Goal: Obtain resource: Download file/media

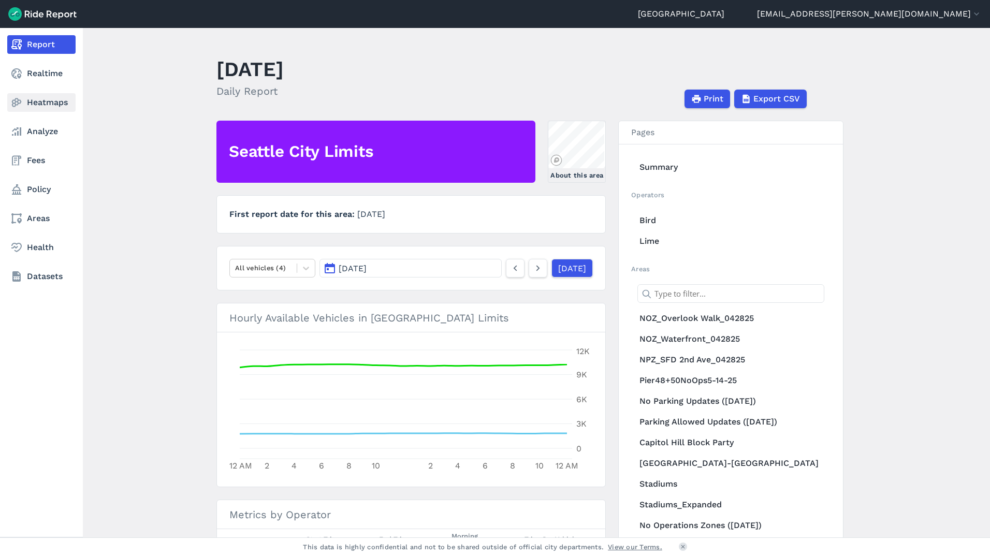
drag, startPoint x: 39, startPoint y: 98, endPoint x: 54, endPoint y: 111, distance: 19.1
click at [39, 98] on link "Heatmaps" at bounding box center [41, 102] width 68 height 19
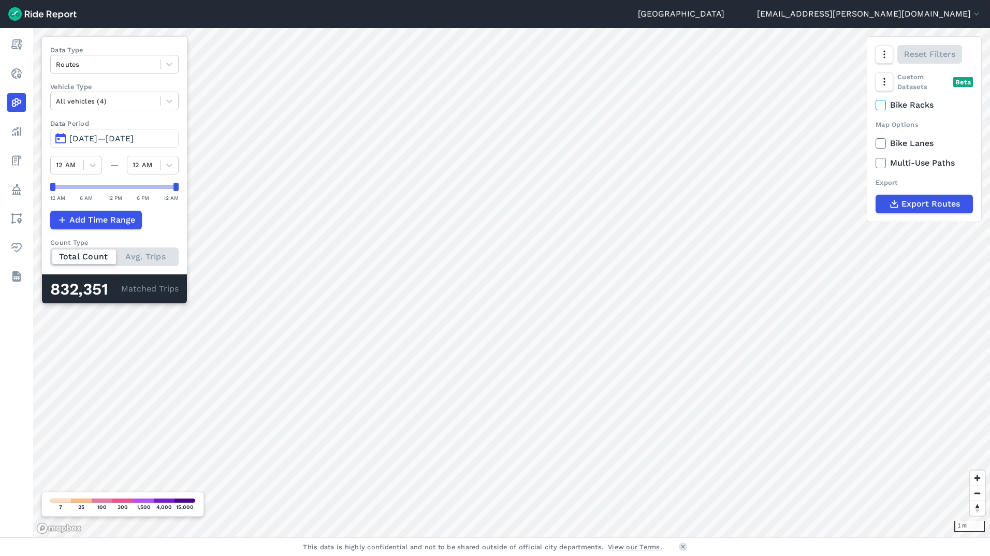
click at [93, 135] on span "[DATE]—[DATE]" at bounding box center [101, 139] width 64 height 10
click at [63, 138] on button "[DATE]—[DATE]" at bounding box center [114, 138] width 128 height 19
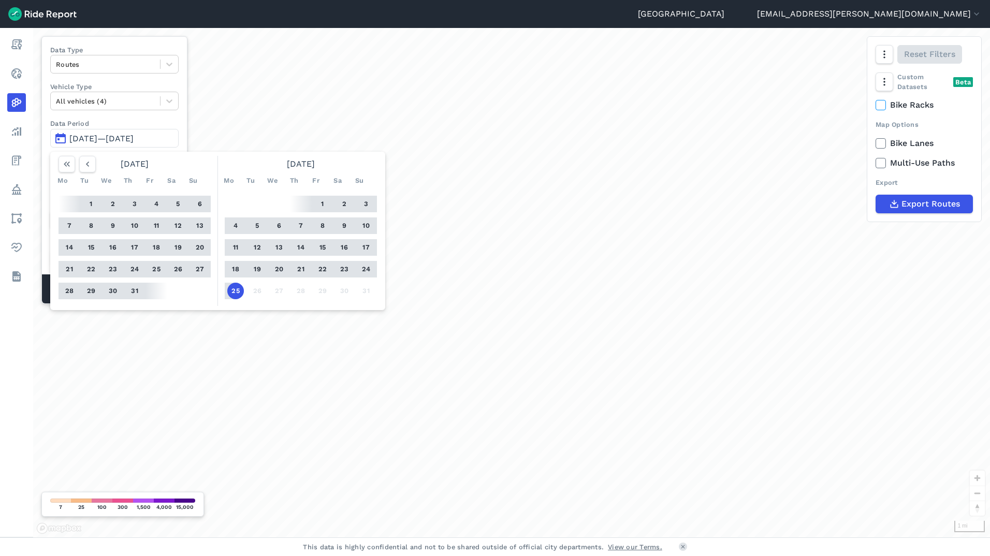
click at [89, 207] on button "1" at bounding box center [91, 204] width 17 height 17
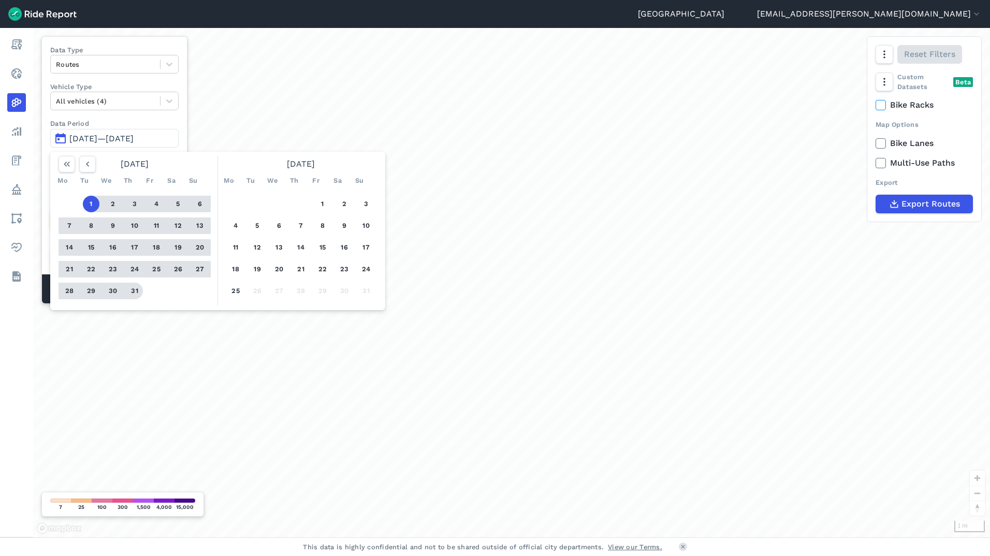
click at [134, 292] on button "31" at bounding box center [134, 291] width 17 height 17
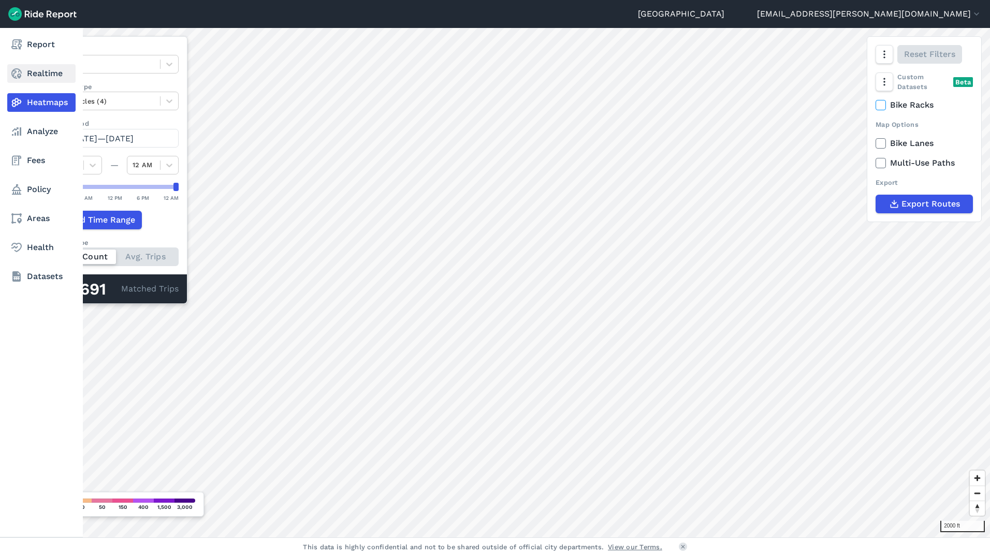
click at [23, 76] on link "Realtime" at bounding box center [41, 73] width 68 height 19
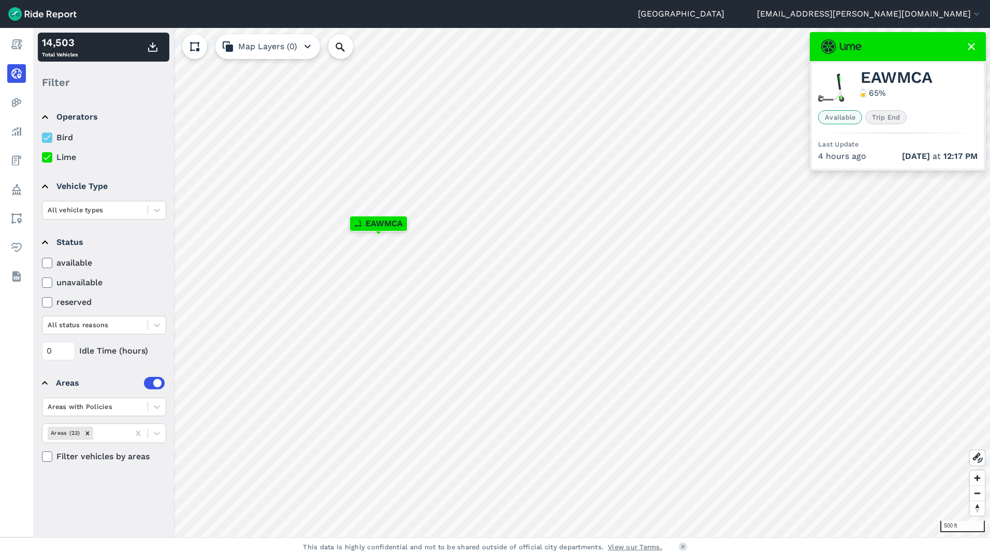
click at [974, 50] on icon at bounding box center [971, 46] width 12 height 12
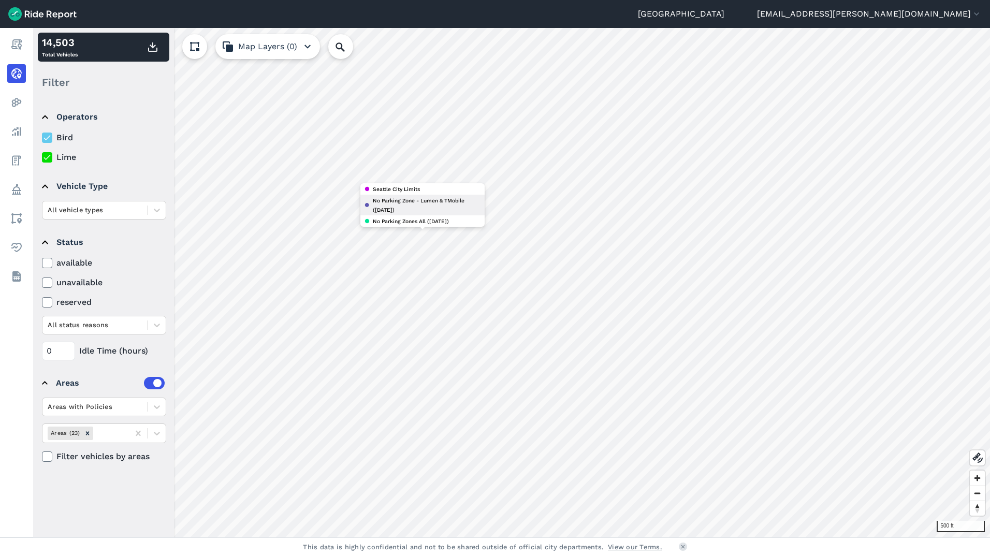
click at [420, 207] on span "No Parking Zone - Lumen & TMobile ([DATE])" at bounding box center [427, 205] width 108 height 19
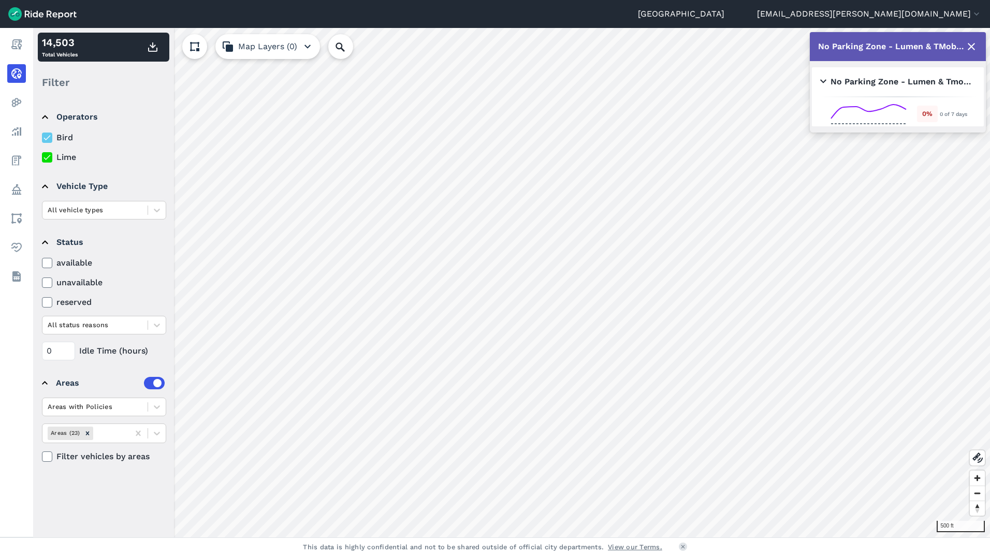
click at [968, 46] on icon at bounding box center [971, 46] width 12 height 12
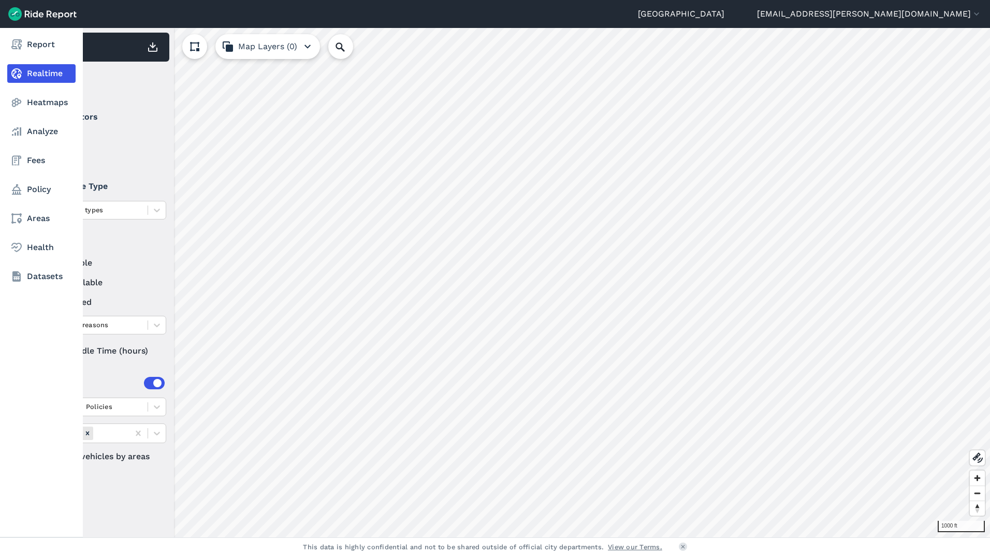
click at [18, 74] on use at bounding box center [16, 73] width 10 height 10
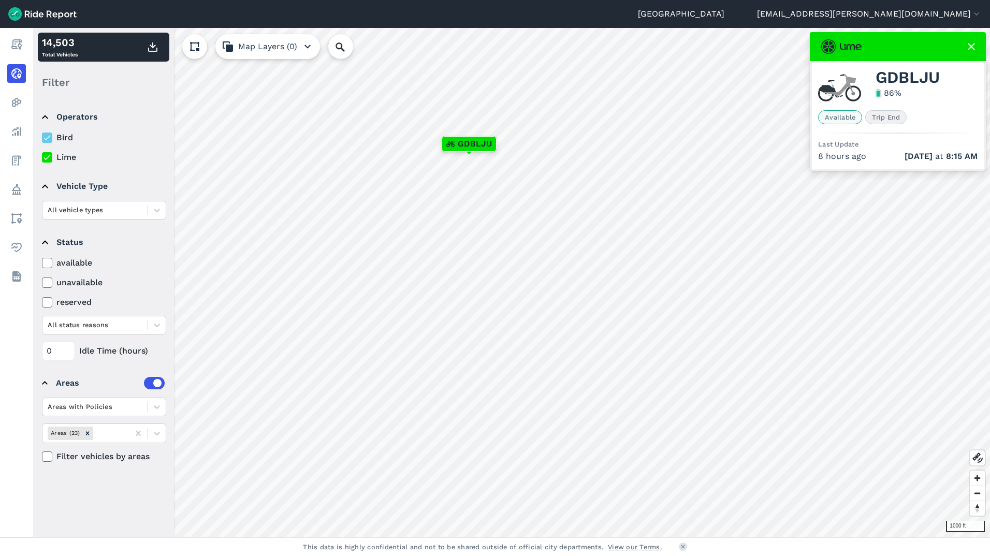
click at [973, 46] on icon at bounding box center [971, 46] width 12 height 12
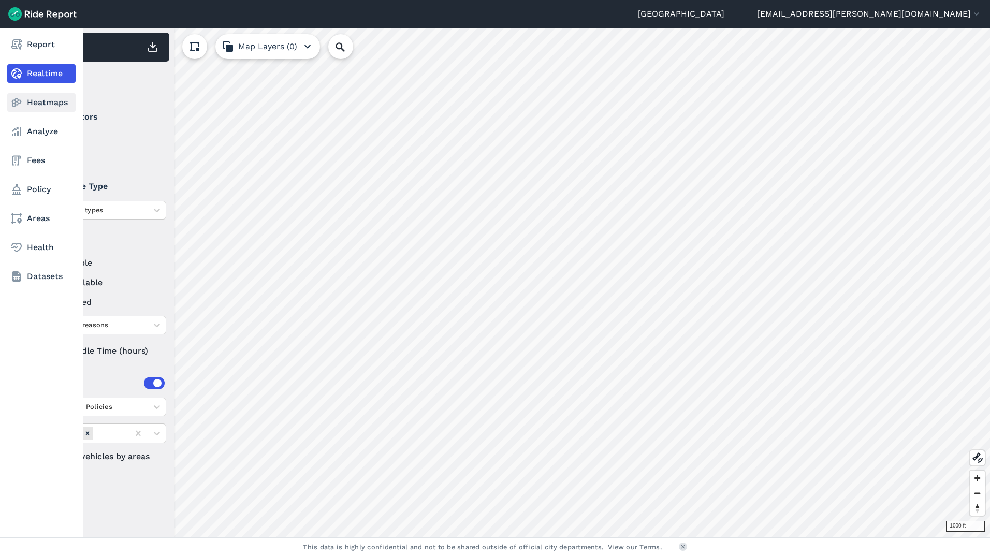
click at [15, 102] on icon at bounding box center [16, 102] width 12 height 12
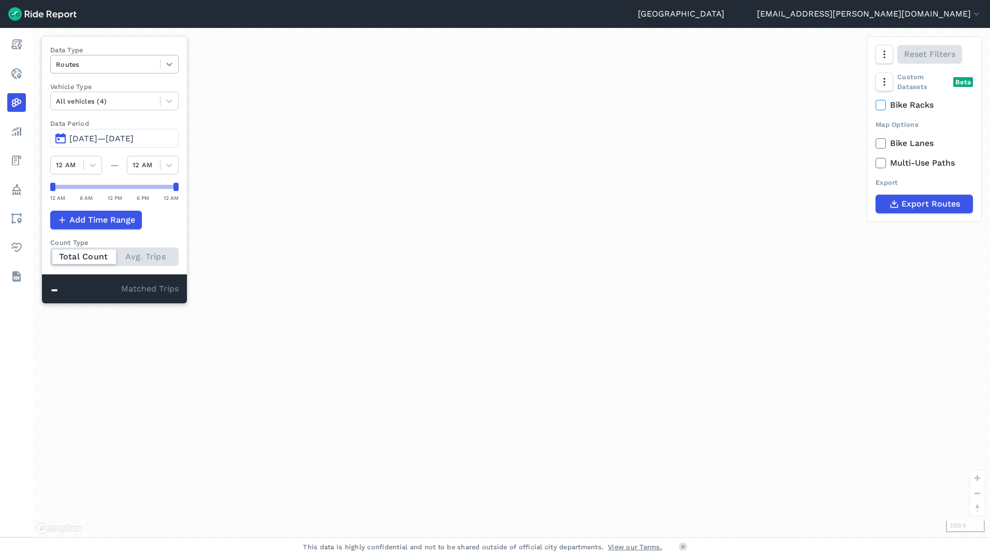
click at [175, 65] on icon at bounding box center [169, 64] width 10 height 10
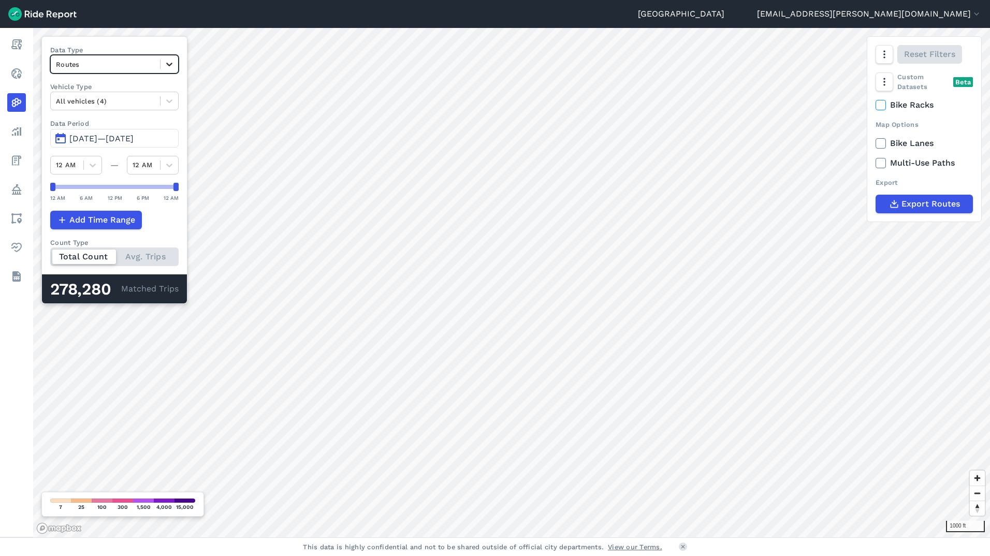
click at [175, 65] on icon at bounding box center [169, 64] width 10 height 10
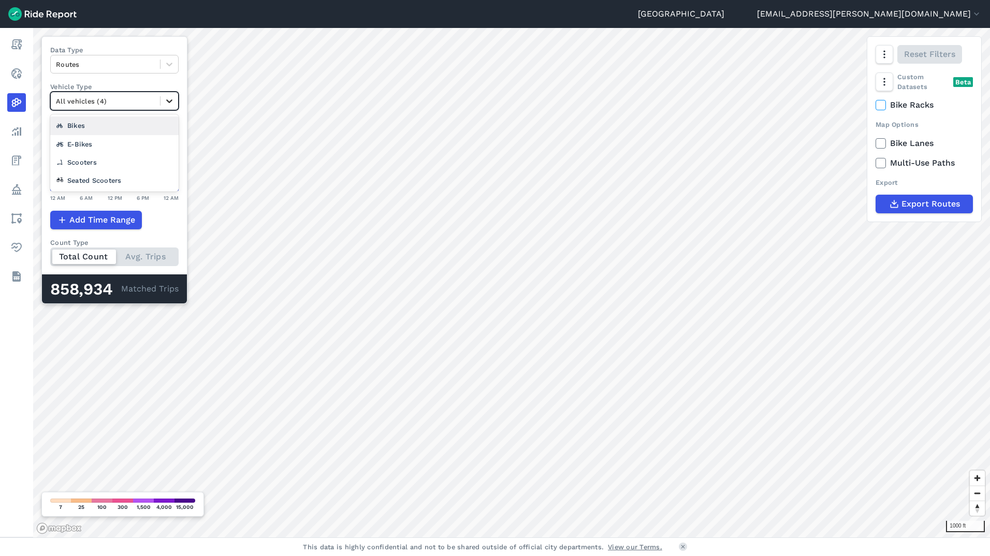
click at [172, 102] on icon at bounding box center [169, 102] width 6 height 4
click at [175, 98] on icon at bounding box center [169, 101] width 10 height 10
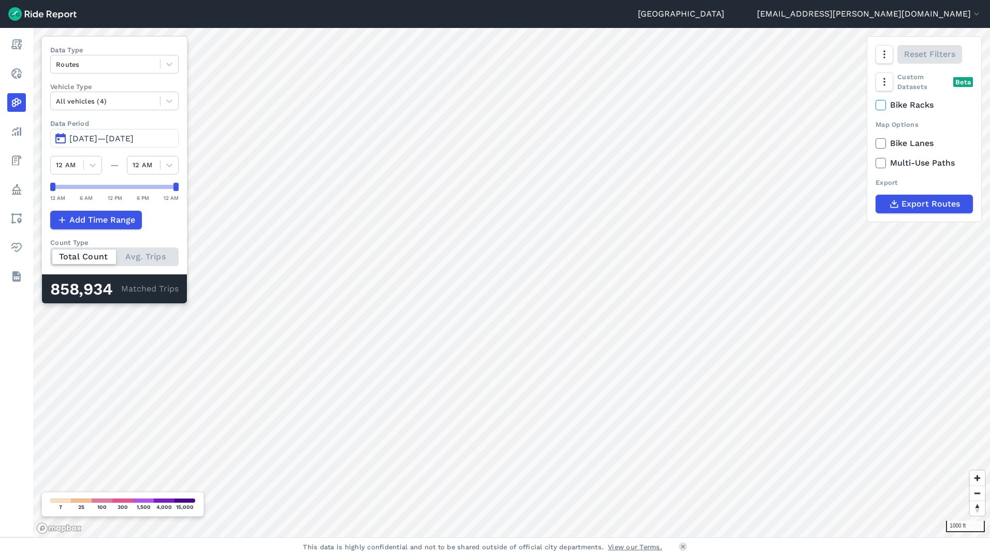
click at [180, 293] on div "858,934 Matched Trips" at bounding box center [114, 289] width 145 height 29
drag, startPoint x: 188, startPoint y: 290, endPoint x: 132, endPoint y: 290, distance: 55.9
click at [132, 290] on div "858,934 Matched Trips" at bounding box center [114, 289] width 145 height 29
drag, startPoint x: 132, startPoint y: 290, endPoint x: 118, endPoint y: 289, distance: 14.0
click at [118, 289] on div "858,934" at bounding box center [85, 289] width 71 height 13
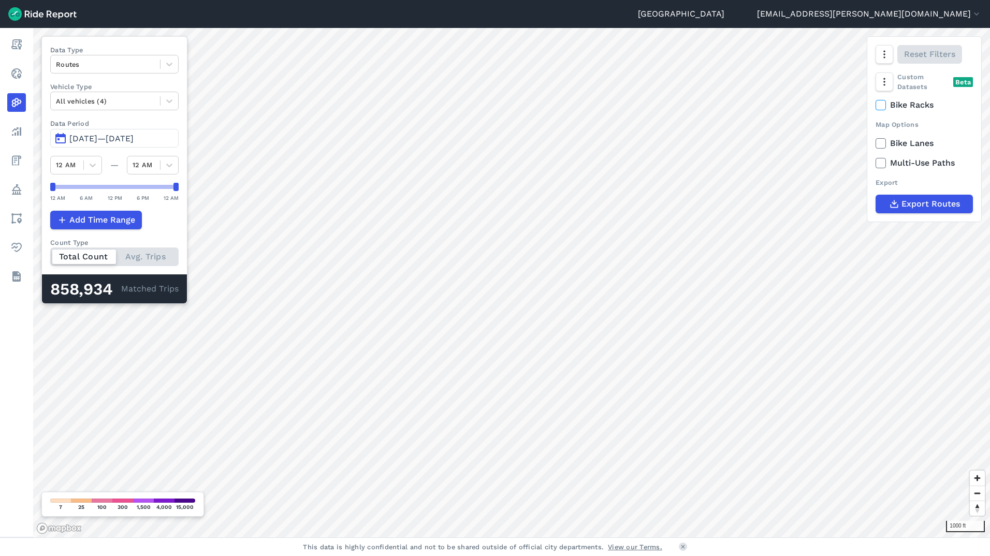
click at [147, 251] on div "Total Count Avg. Trips" at bounding box center [114, 257] width 128 height 19
click at [50, 251] on input "Count Type Total Count Avg. Trips" at bounding box center [50, 251] width 0 height 7
click at [67, 254] on div "Total Count Avg. Trips" at bounding box center [114, 257] width 128 height 19
click at [50, 254] on input "Count Type Total Count Avg. Trips" at bounding box center [50, 251] width 0 height 7
click at [882, 141] on icon at bounding box center [880, 143] width 9 height 10
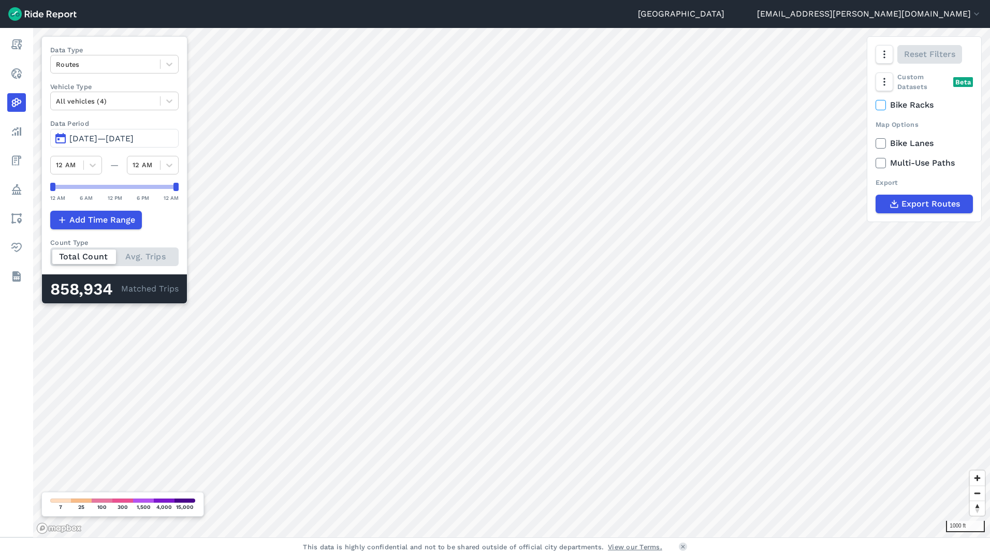
click at [876, 141] on input "Bike Lanes" at bounding box center [876, 140] width 0 height 7
click at [883, 105] on use at bounding box center [880, 105] width 7 height 5
click at [876, 105] on input "Bike Racks" at bounding box center [876, 102] width 0 height 7
click at [882, 105] on use at bounding box center [880, 105] width 7 height 5
click at [876, 105] on input "Bike Racks" at bounding box center [876, 102] width 0 height 7
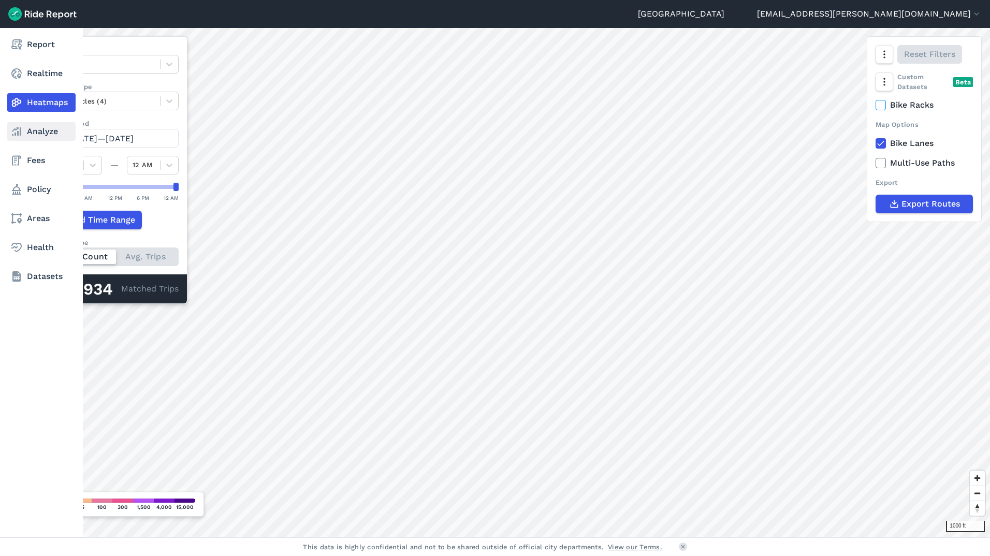
click at [34, 136] on link "Analyze" at bounding box center [41, 131] width 68 height 19
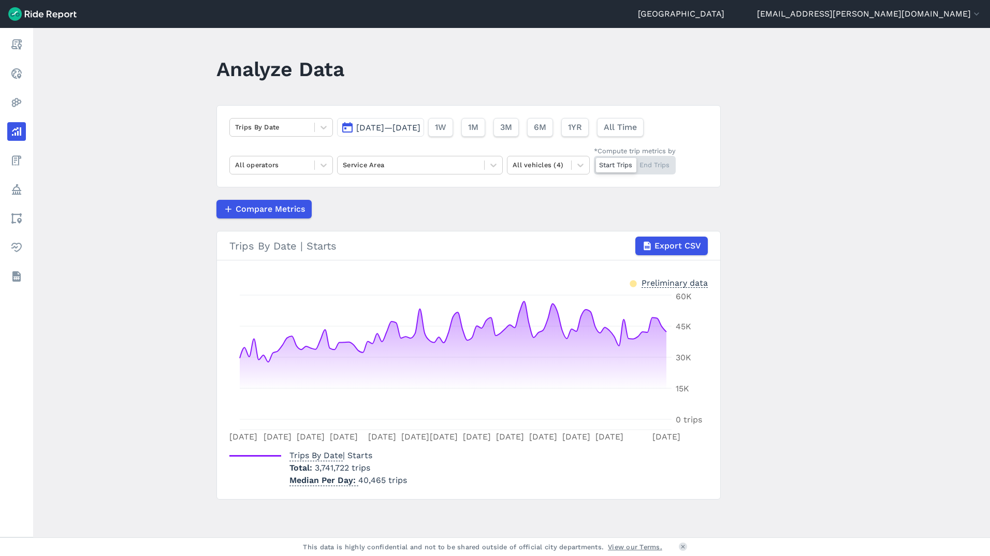
click at [366, 128] on span "[DATE]—[DATE]" at bounding box center [388, 128] width 64 height 10
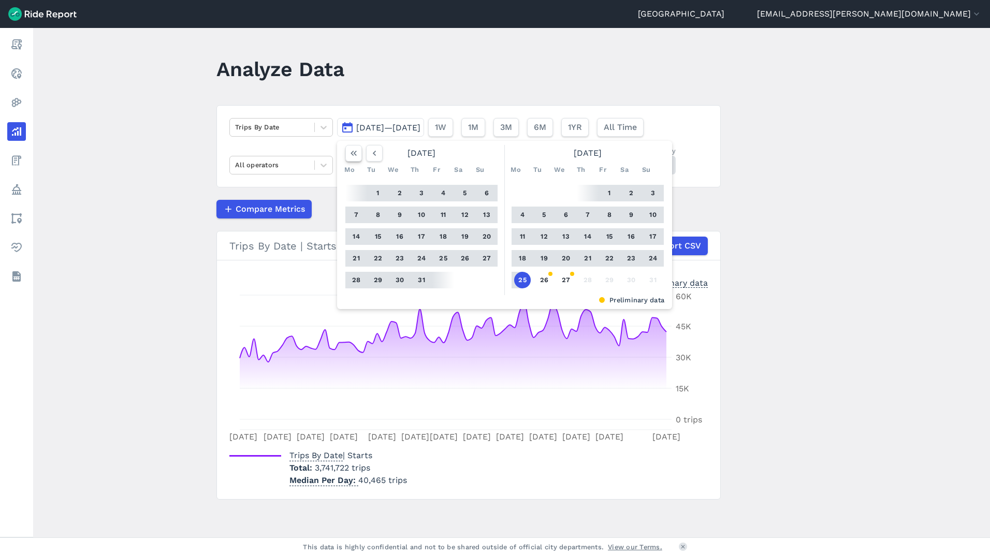
click at [354, 153] on icon "button" at bounding box center [354, 153] width 10 height 10
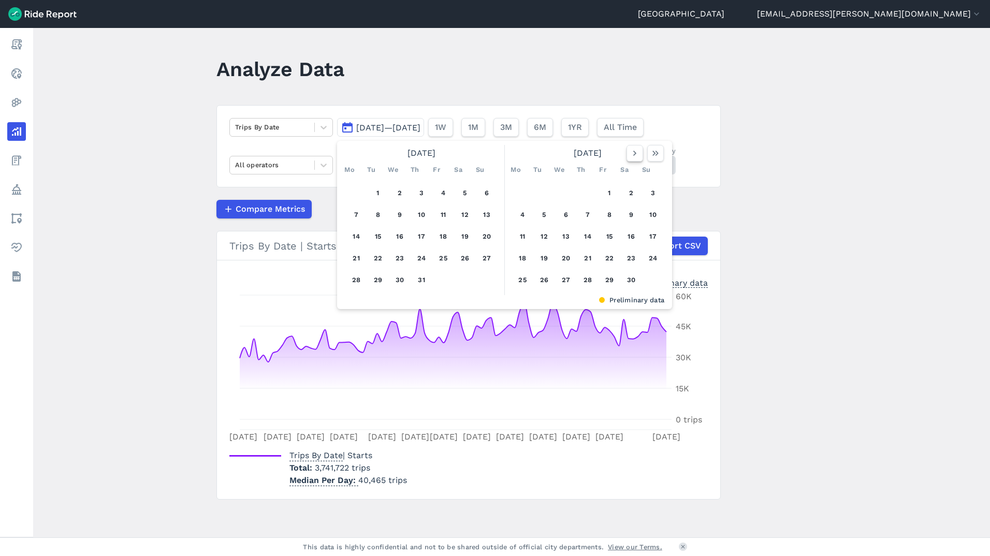
click at [633, 153] on icon "button" at bounding box center [635, 153] width 10 height 10
click at [635, 157] on icon "button" at bounding box center [635, 153] width 10 height 10
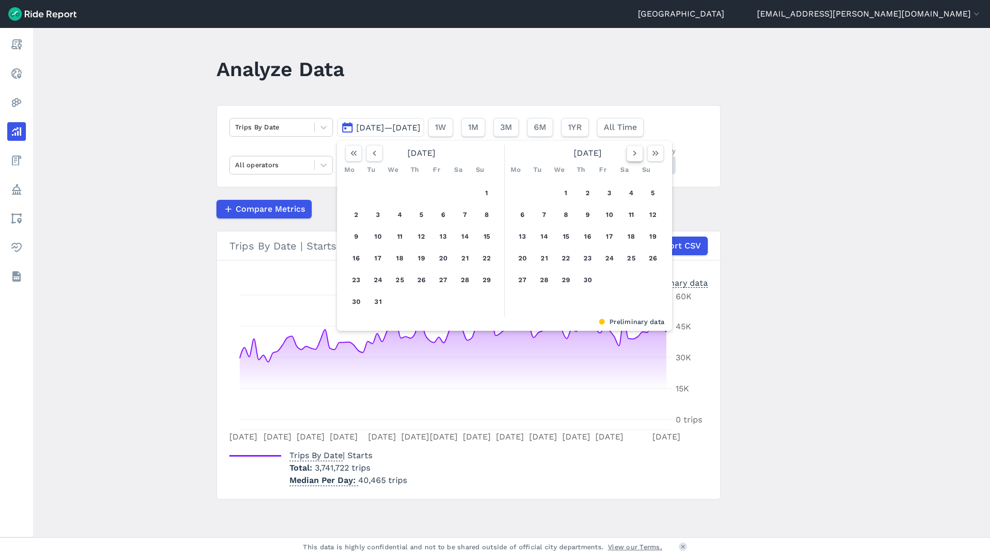
click at [635, 157] on icon "button" at bounding box center [635, 153] width 10 height 10
click at [636, 158] on icon "button" at bounding box center [635, 153] width 10 height 10
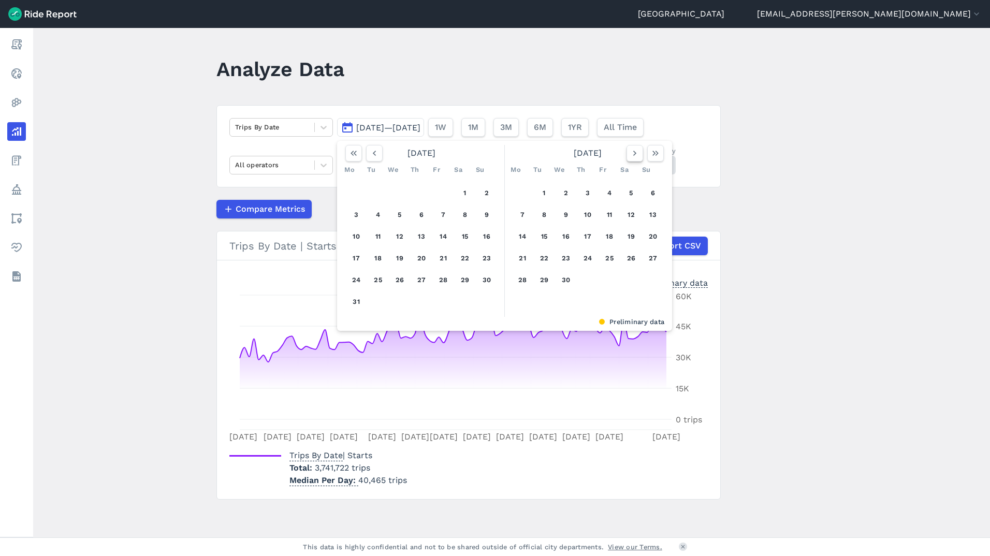
click at [636, 158] on icon "button" at bounding box center [635, 153] width 10 height 10
click at [632, 157] on icon "button" at bounding box center [635, 153] width 10 height 10
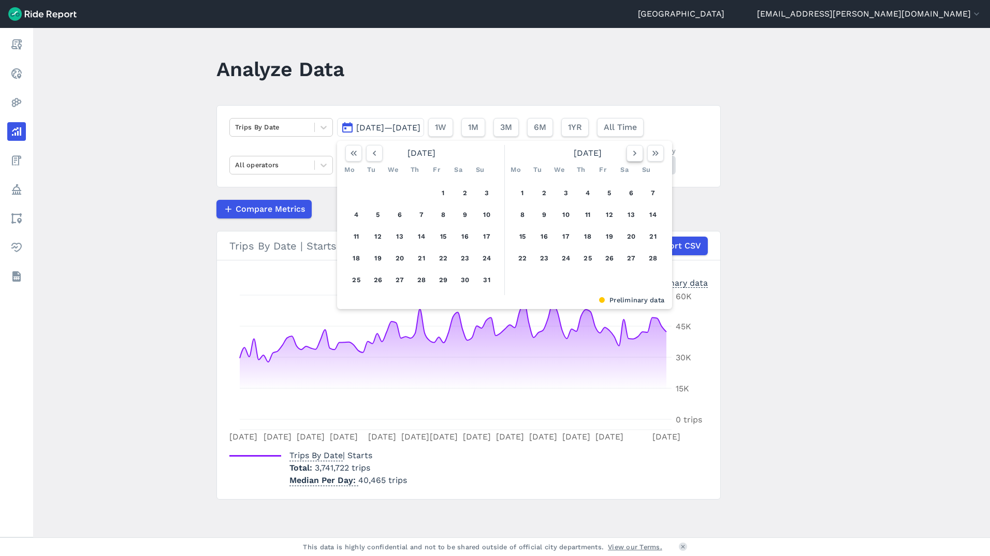
click at [632, 157] on icon "button" at bounding box center [635, 153] width 10 height 10
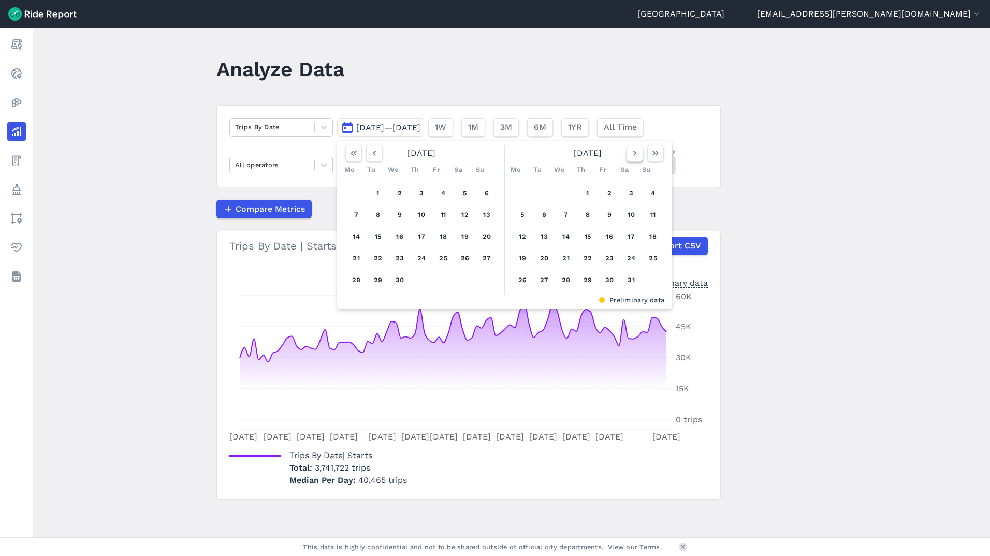
click at [632, 157] on icon "button" at bounding box center [635, 153] width 10 height 10
click at [631, 156] on icon "button" at bounding box center [635, 153] width 10 height 10
click at [630, 156] on icon "button" at bounding box center [635, 153] width 10 height 10
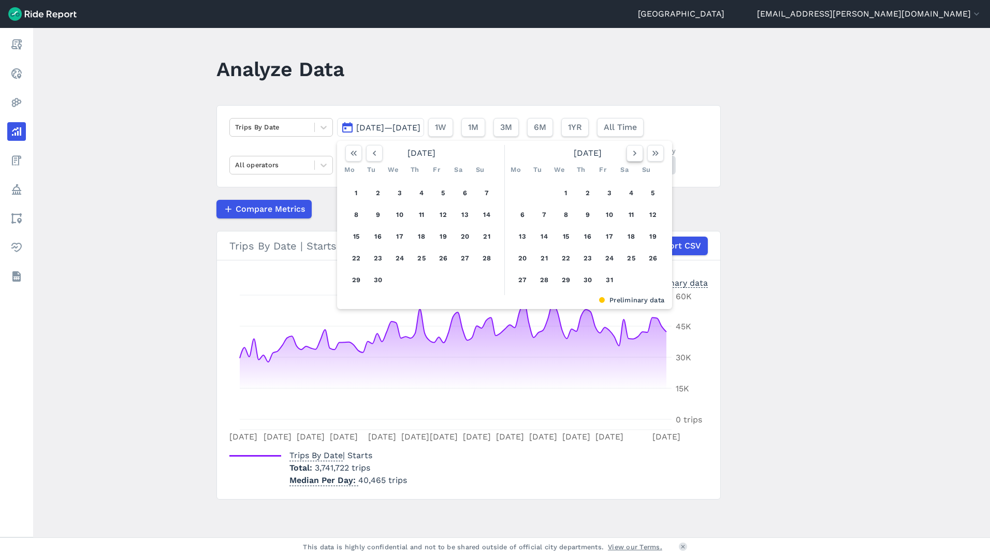
click at [630, 156] on icon "button" at bounding box center [635, 153] width 10 height 10
click at [652, 154] on icon "button" at bounding box center [656, 153] width 10 height 10
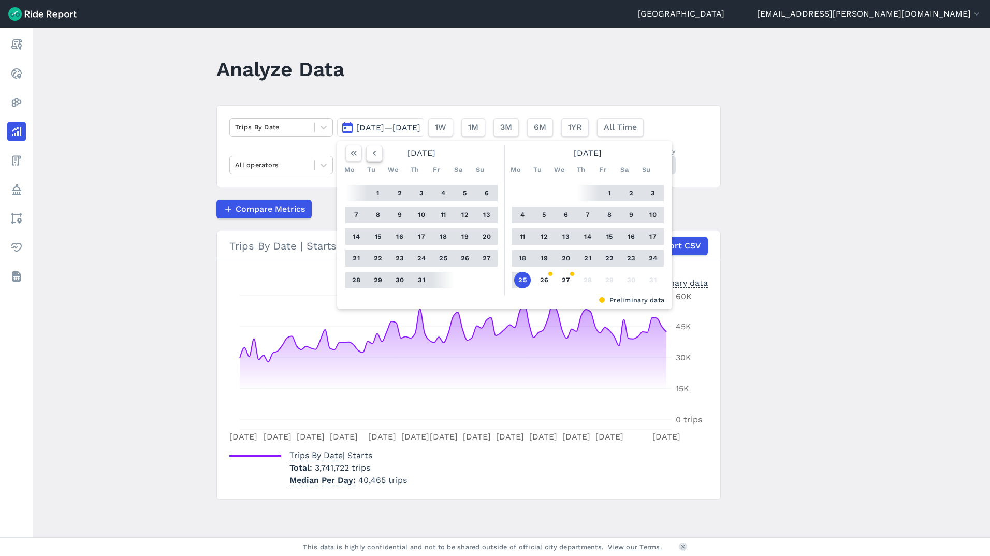
click at [378, 155] on icon "button" at bounding box center [374, 153] width 10 height 10
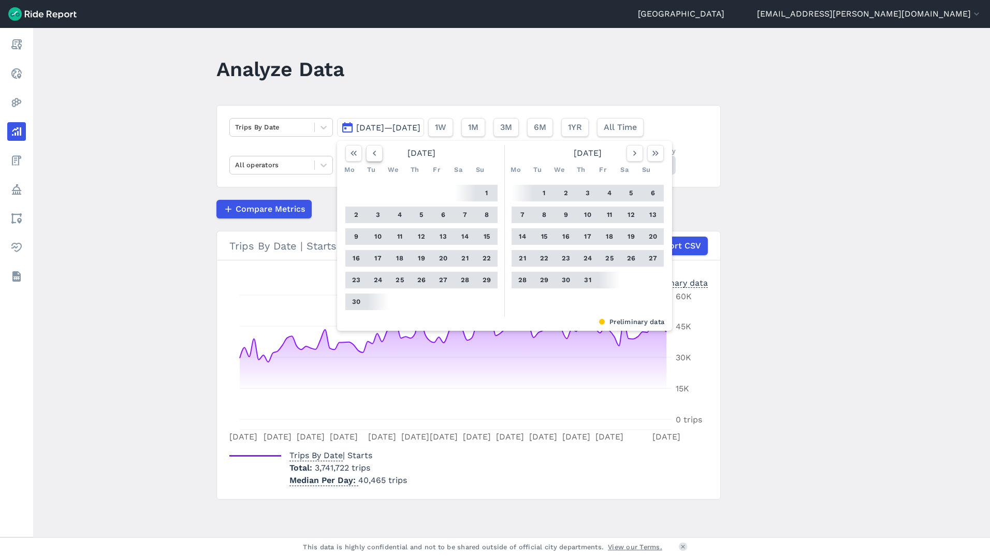
click at [378, 155] on icon "button" at bounding box center [374, 153] width 10 height 10
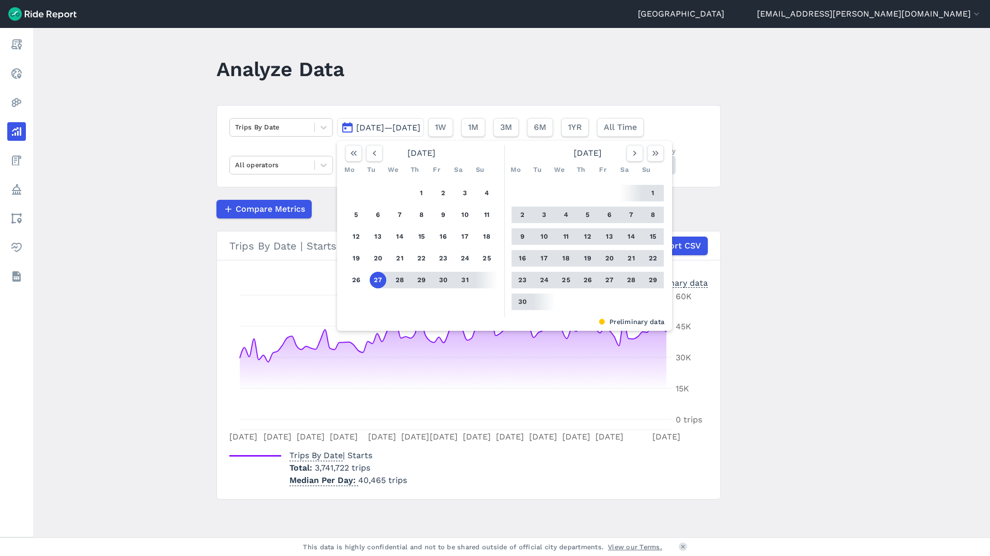
click at [524, 70] on header "Analyze Data" at bounding box center [475, 73] width 517 height 40
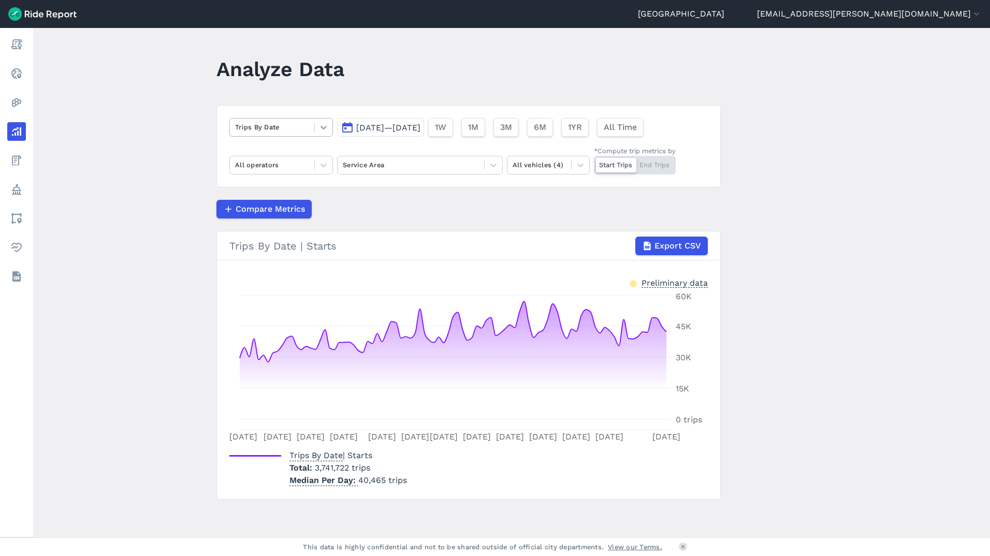
click at [323, 124] on icon at bounding box center [324, 127] width 10 height 10
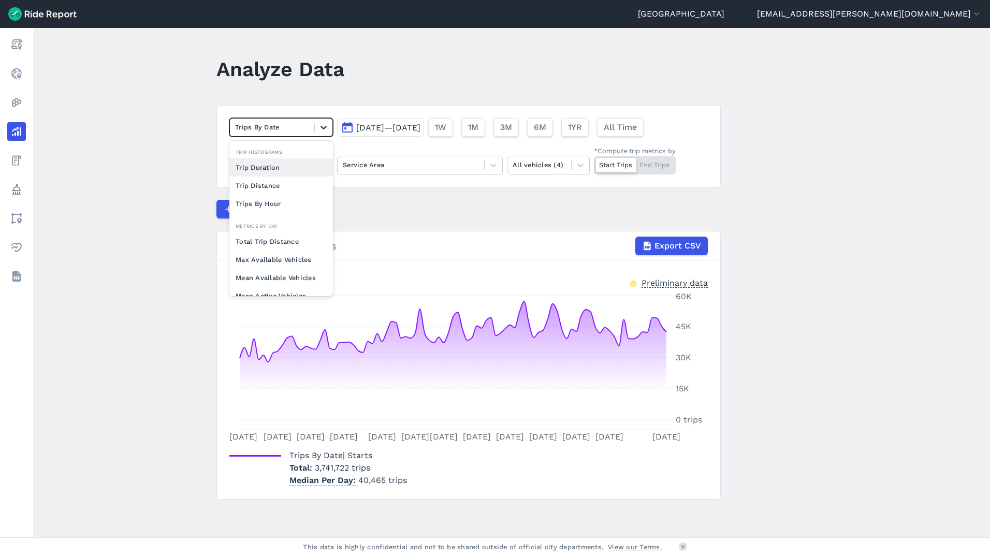
click at [323, 124] on icon at bounding box center [324, 127] width 10 height 10
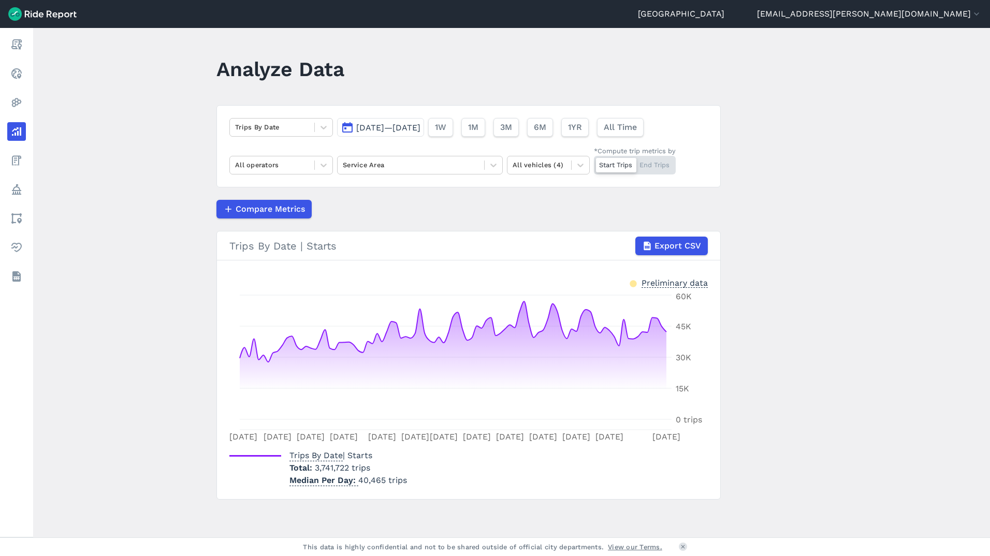
click at [411, 126] on span "[DATE]—[DATE]" at bounding box center [388, 128] width 64 height 10
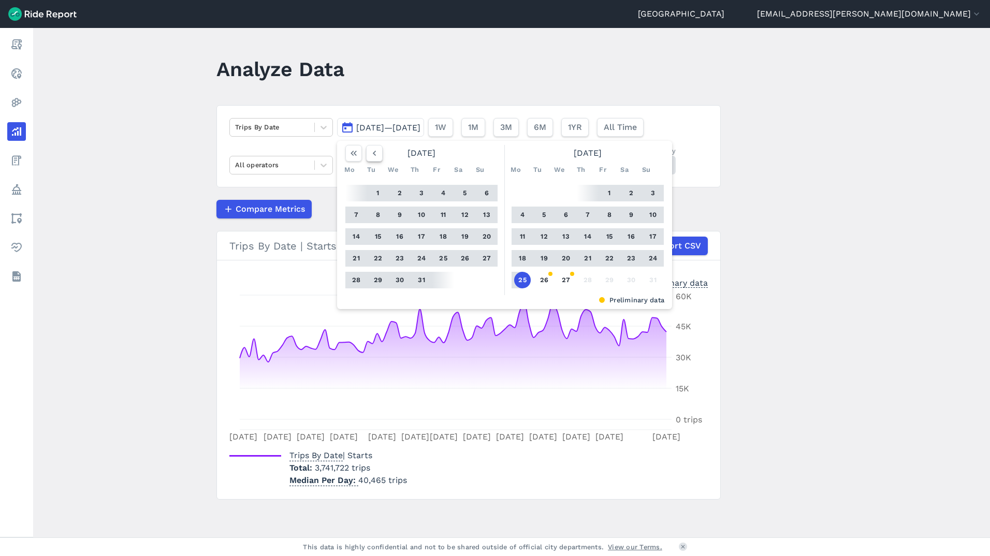
click at [369, 154] on icon "button" at bounding box center [374, 153] width 10 height 10
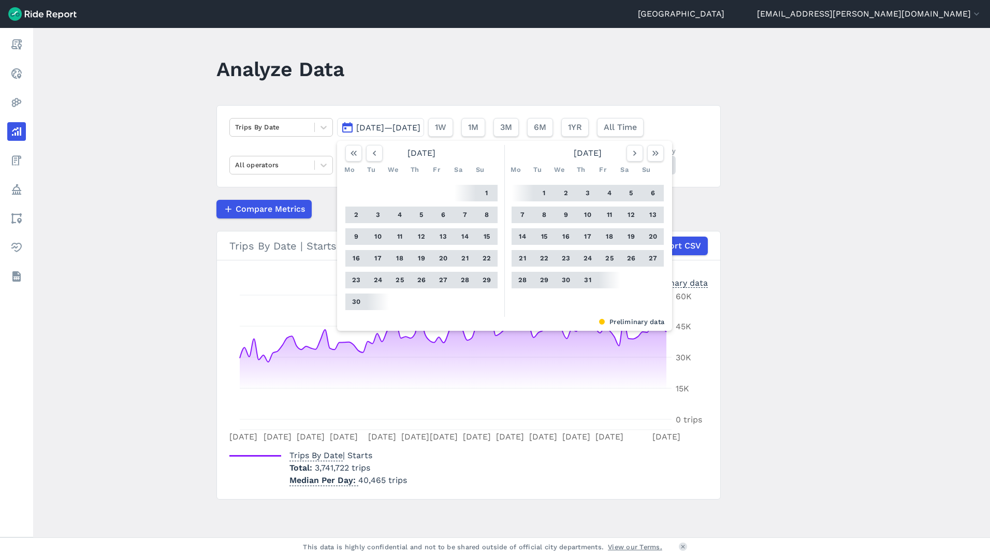
click at [482, 191] on button "1" at bounding box center [487, 193] width 17 height 17
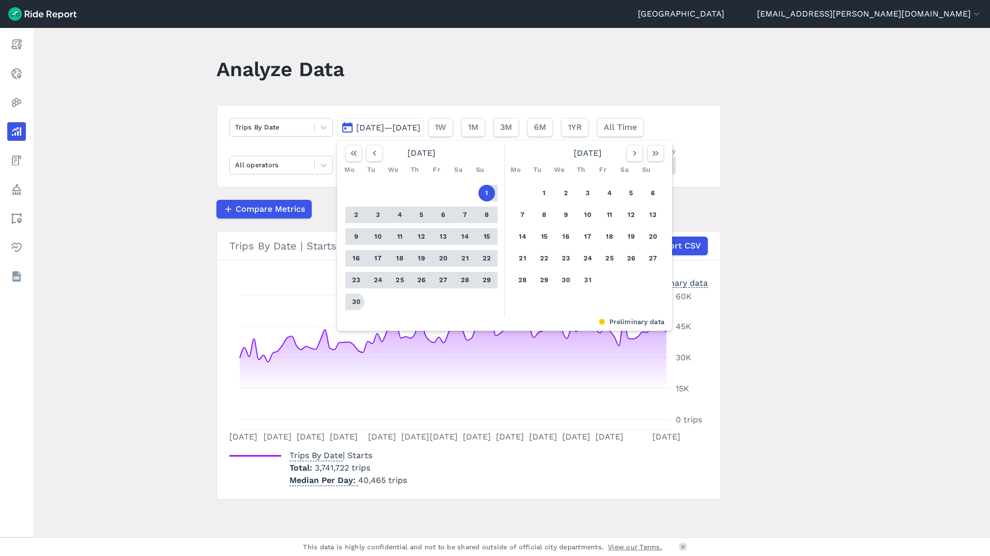
click at [356, 307] on button "30" at bounding box center [356, 302] width 17 height 17
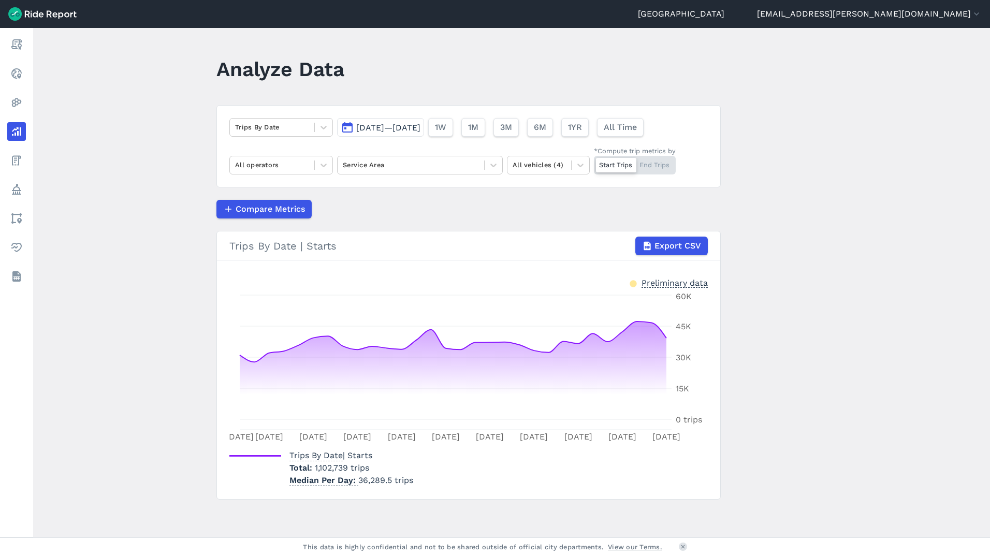
click at [421, 126] on span "[DATE]—[DATE]" at bounding box center [388, 128] width 64 height 10
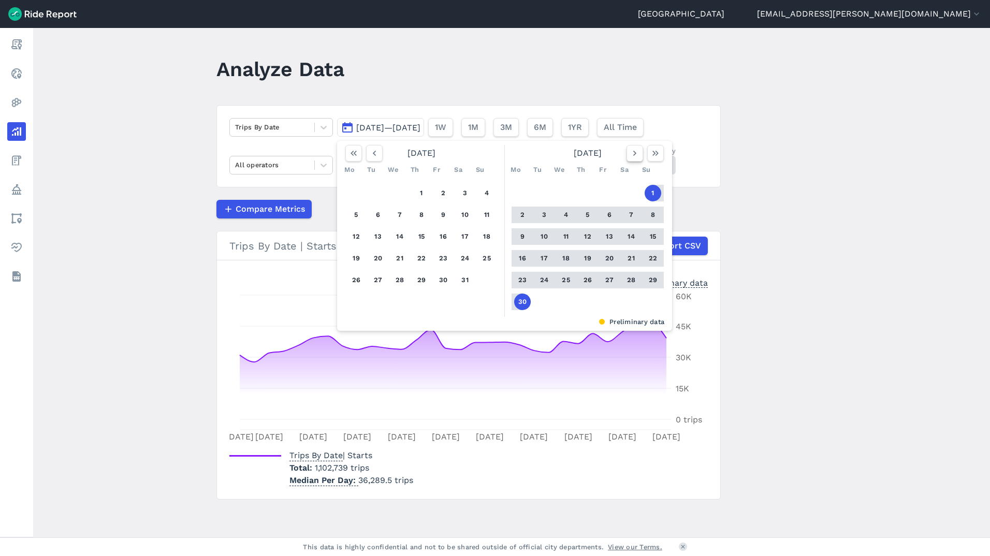
click at [634, 153] on use "button" at bounding box center [634, 153] width 3 height 5
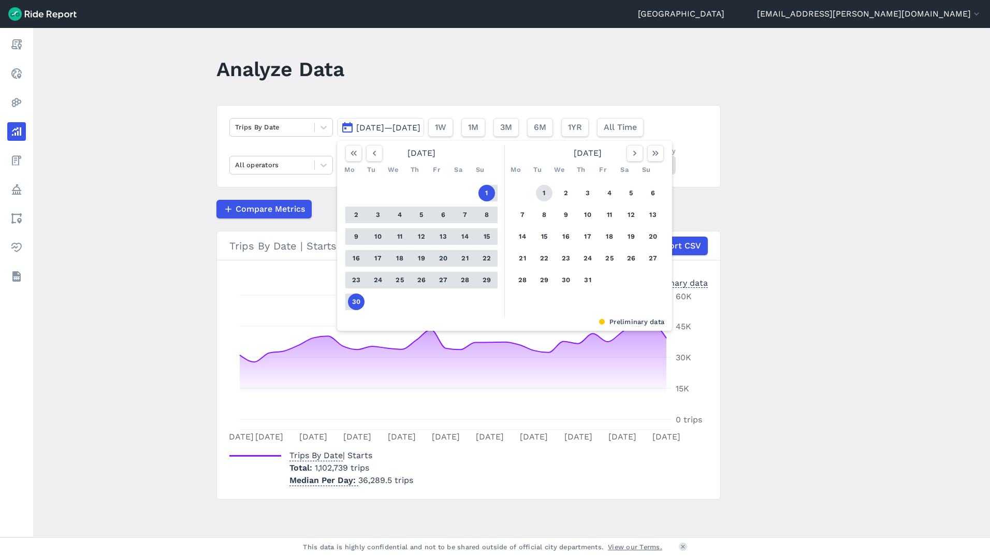
click at [540, 192] on button "1" at bounding box center [544, 193] width 17 height 17
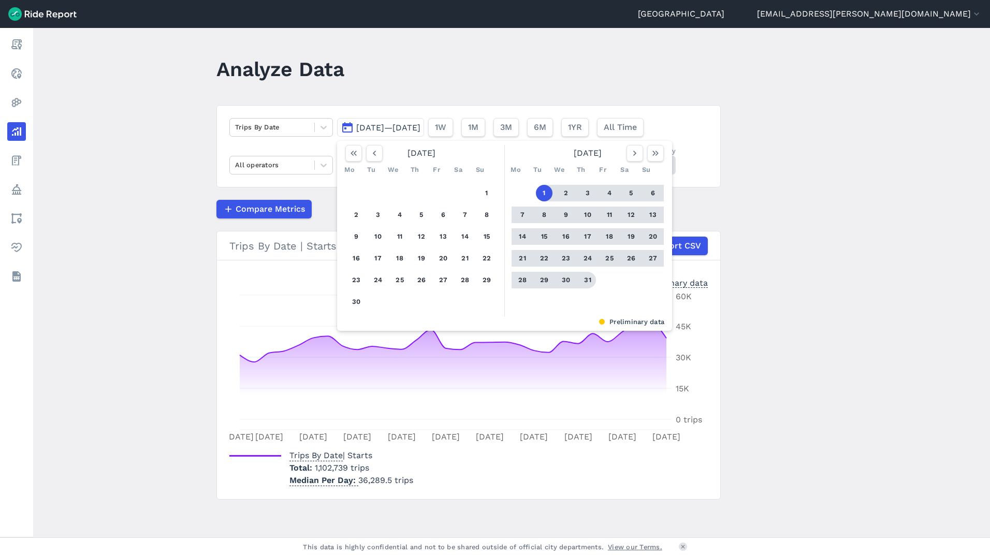
click at [585, 279] on button "31" at bounding box center [588, 280] width 17 height 17
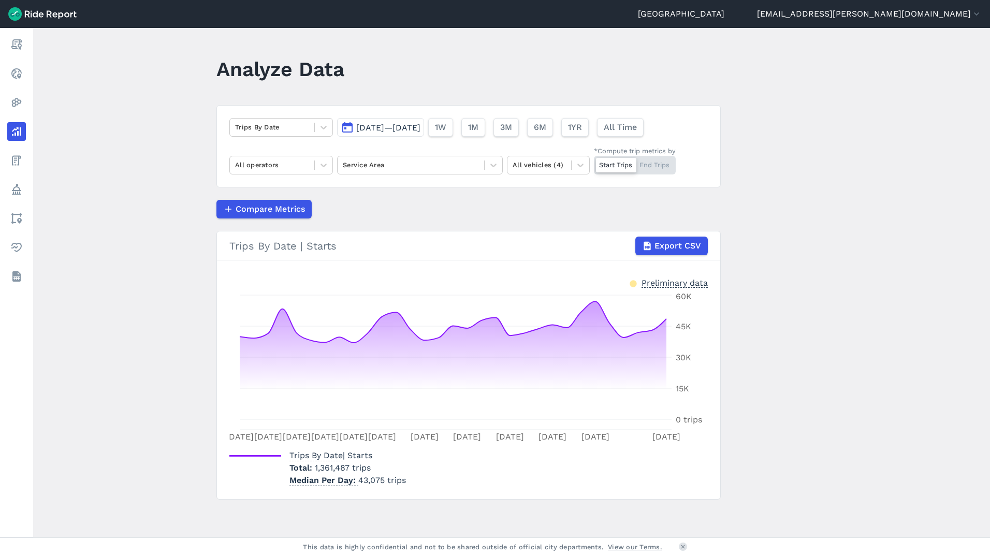
click at [421, 127] on span "[DATE]—[DATE]" at bounding box center [388, 128] width 64 height 10
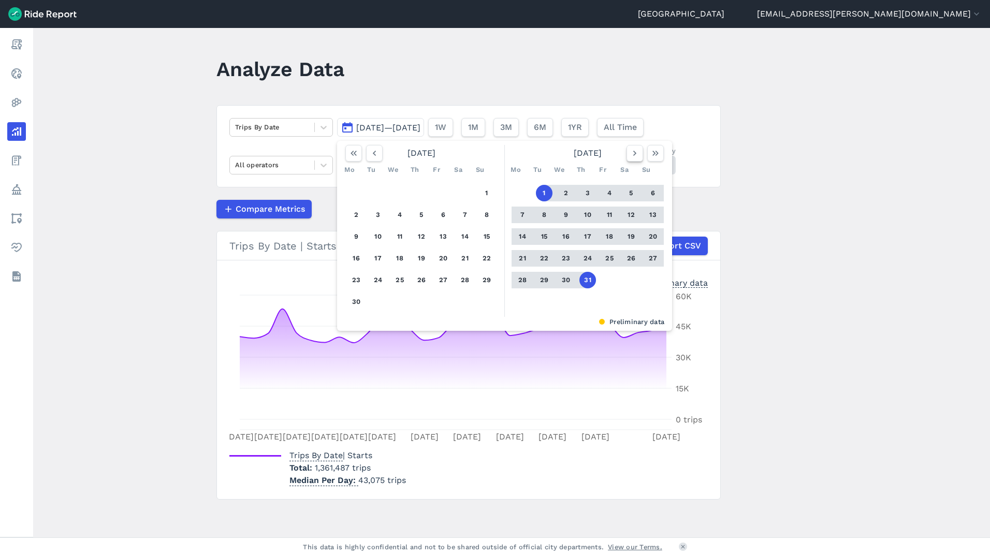
click at [635, 152] on icon "button" at bounding box center [635, 153] width 10 height 10
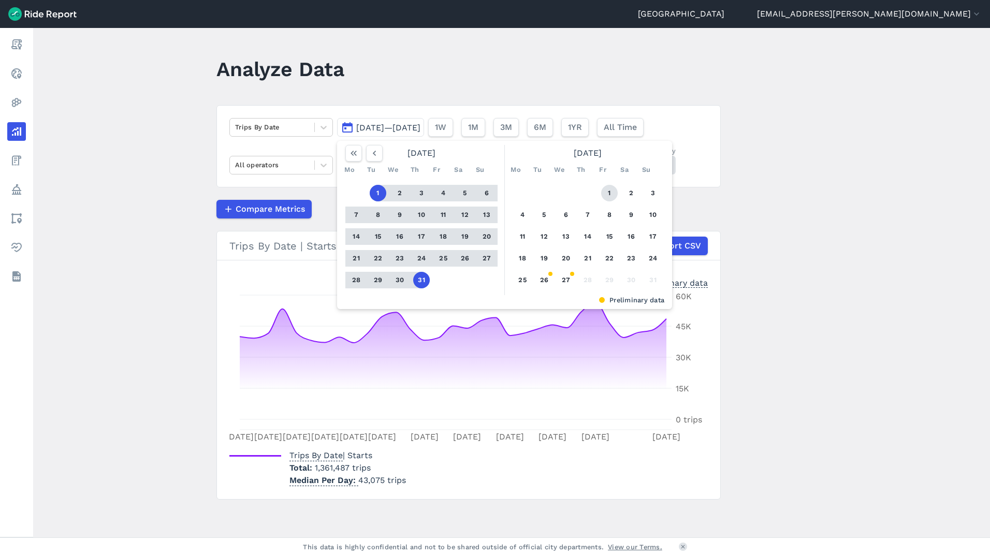
click at [607, 192] on button "1" at bounding box center [609, 193] width 17 height 17
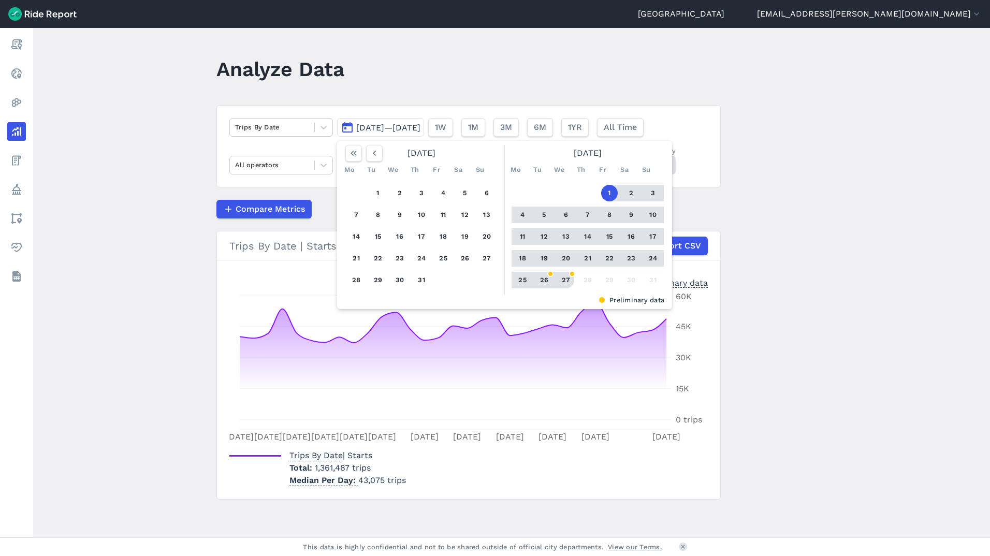
click at [565, 279] on button "27" at bounding box center [566, 280] width 17 height 17
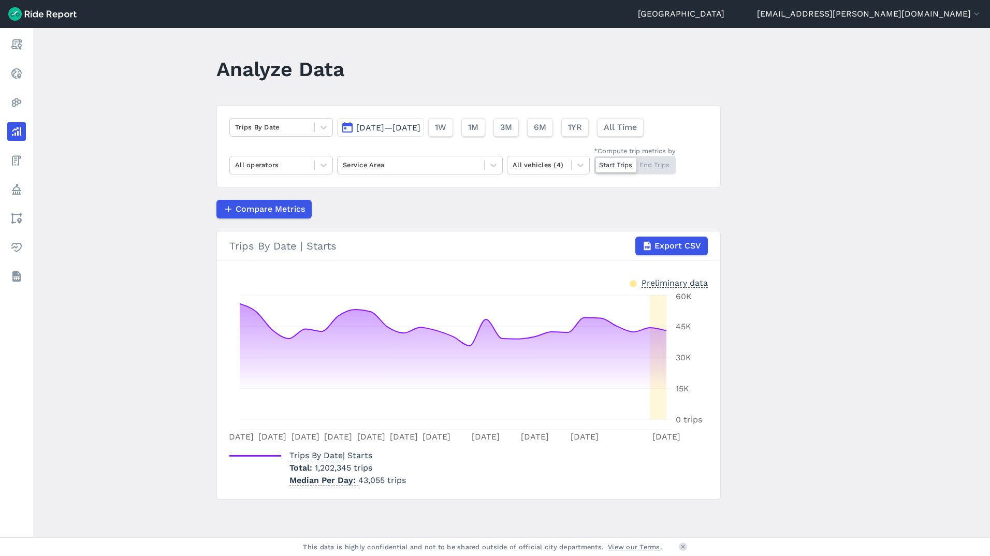
click at [421, 127] on span "[DATE]—[DATE]" at bounding box center [388, 128] width 64 height 10
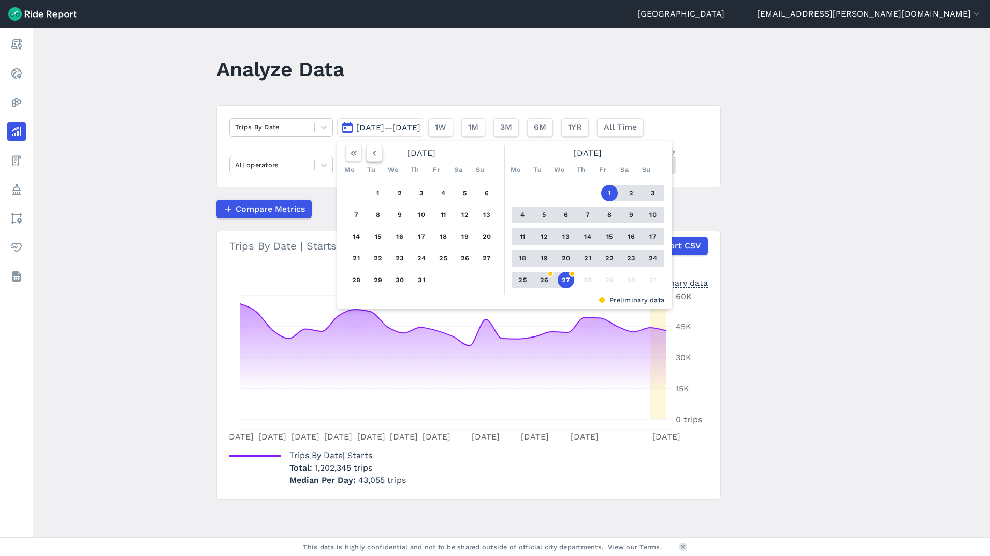
click at [375, 154] on icon "button" at bounding box center [374, 153] width 10 height 10
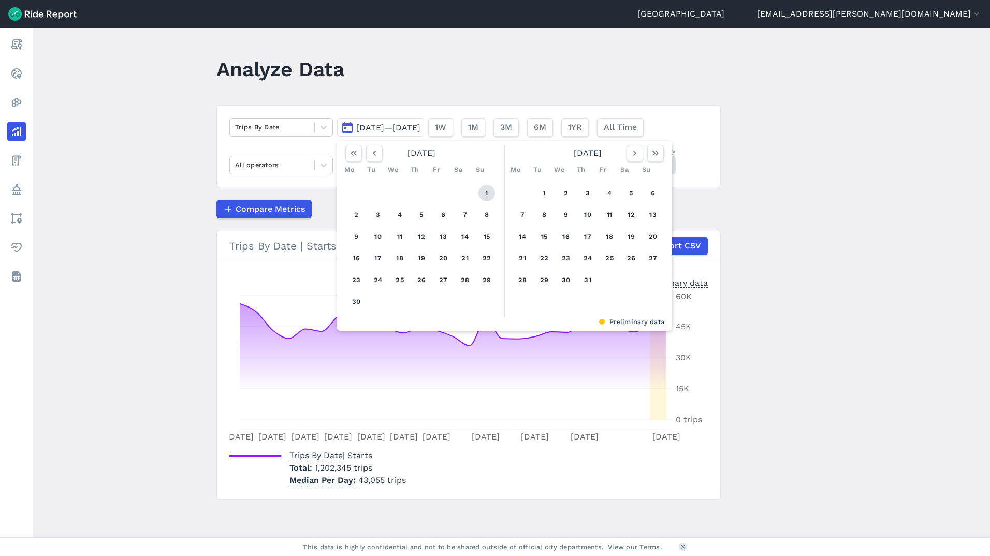
click at [488, 193] on button "1" at bounding box center [487, 193] width 17 height 17
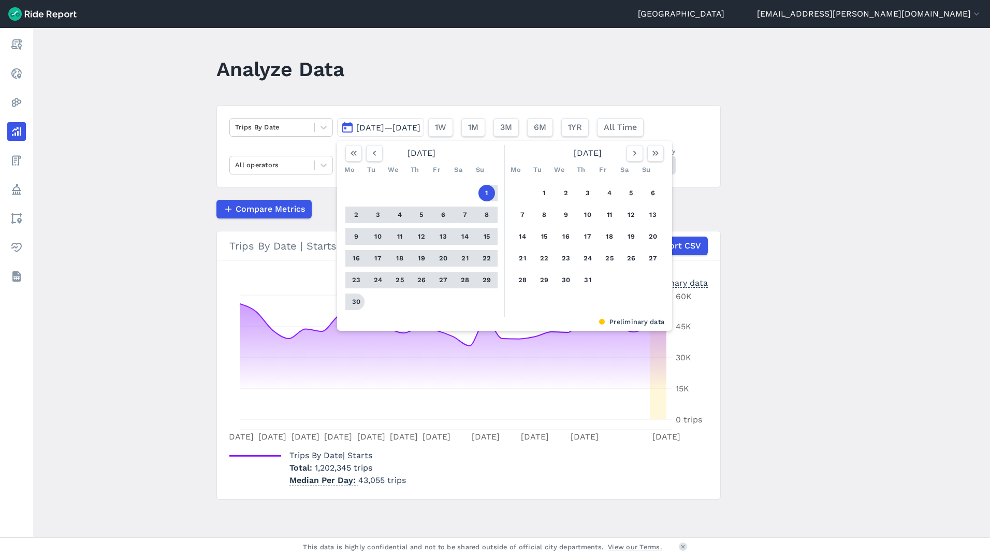
click at [356, 304] on button "30" at bounding box center [356, 302] width 17 height 17
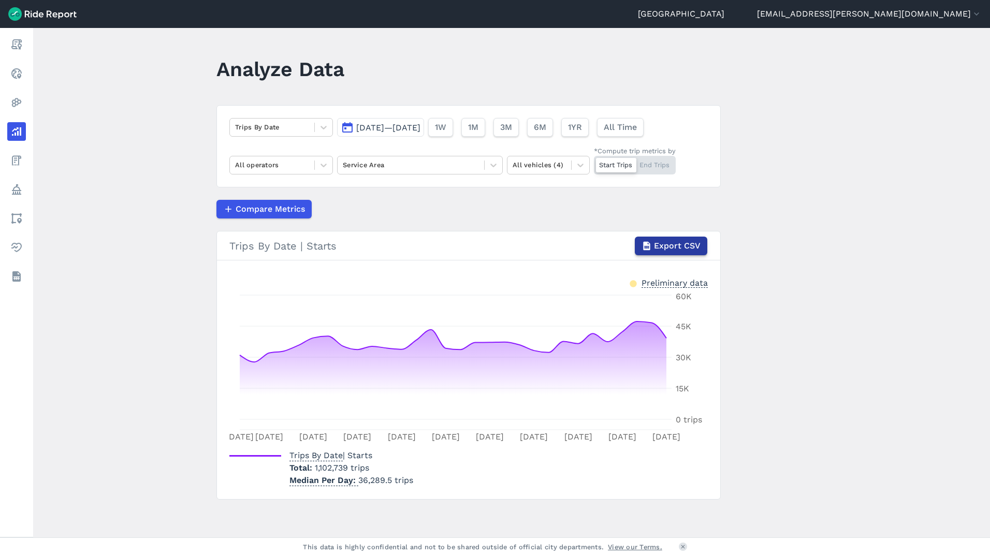
click at [668, 246] on span "Export CSV" at bounding box center [677, 246] width 47 height 12
click at [326, 166] on icon at bounding box center [324, 165] width 10 height 10
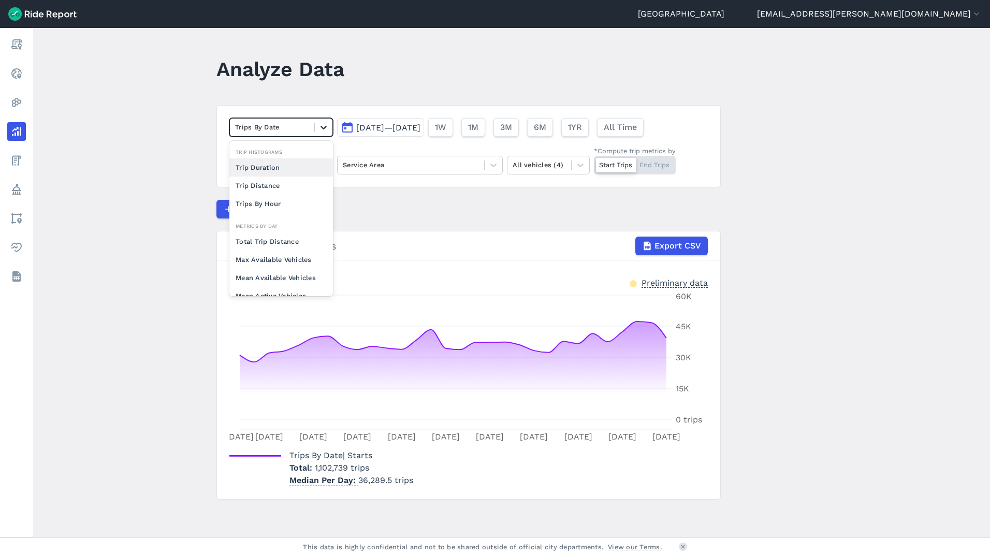
click at [325, 133] on div at bounding box center [324, 128] width 18 height 18
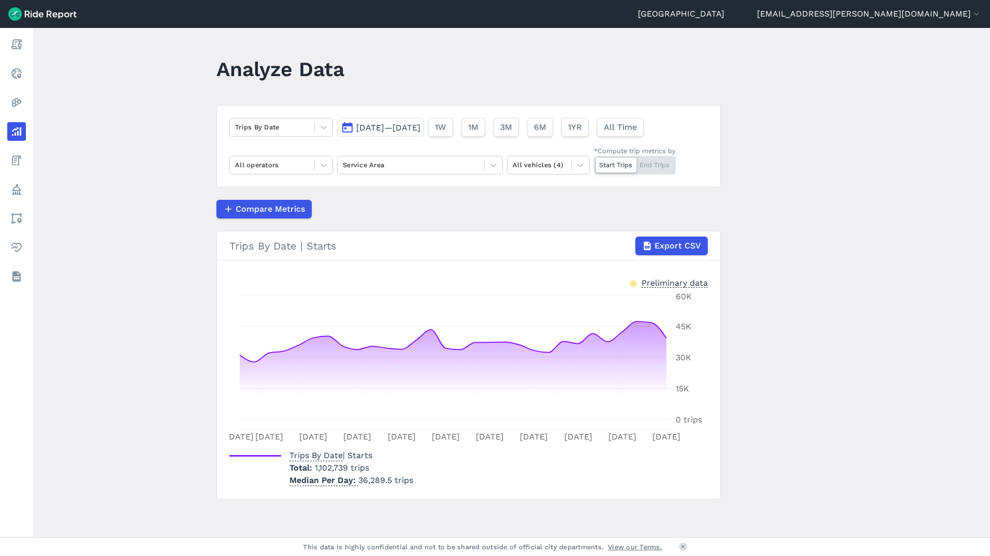
click at [176, 137] on main "Analyze Data Trips By Date [DATE]—[DATE] 1W 1M 3M 6M 1YR All Time All operators…" at bounding box center [511, 283] width 957 height 510
click at [495, 165] on icon at bounding box center [493, 165] width 10 height 10
click at [495, 165] on icon at bounding box center [494, 166] width 6 height 4
click at [660, 170] on div "Start Trips End Trips" at bounding box center [635, 165] width 82 height 19
click at [594, 163] on input "*Compute trip metrics by Start Trips End Trips" at bounding box center [594, 159] width 0 height 7
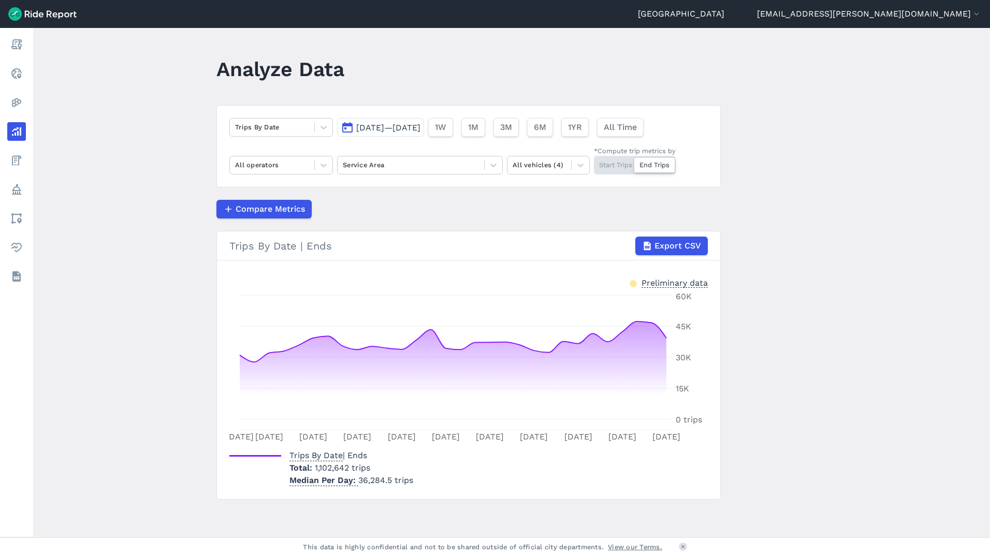
click at [611, 168] on div "Start Trips End Trips" at bounding box center [635, 165] width 82 height 19
click at [594, 163] on input "*Compute trip metrics by Start Trips End Trips" at bounding box center [594, 159] width 0 height 7
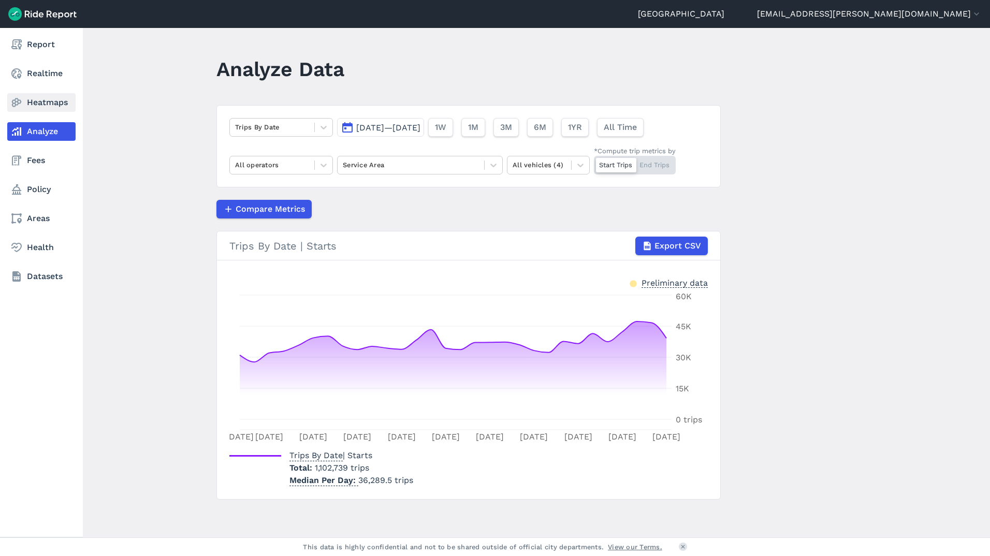
click at [23, 102] on link "Heatmaps" at bounding box center [41, 102] width 68 height 19
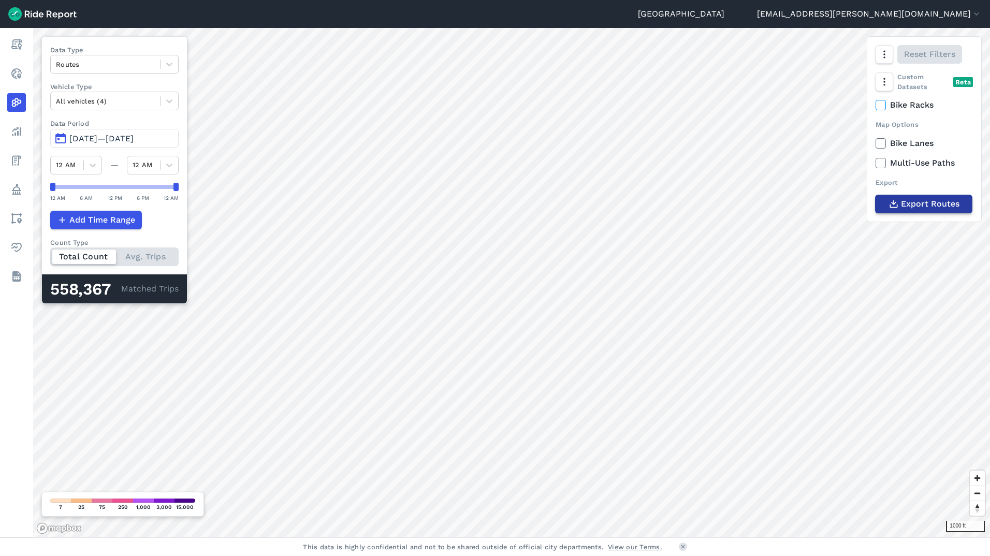
click at [916, 206] on span "Export Routes" at bounding box center [930, 204] width 59 height 12
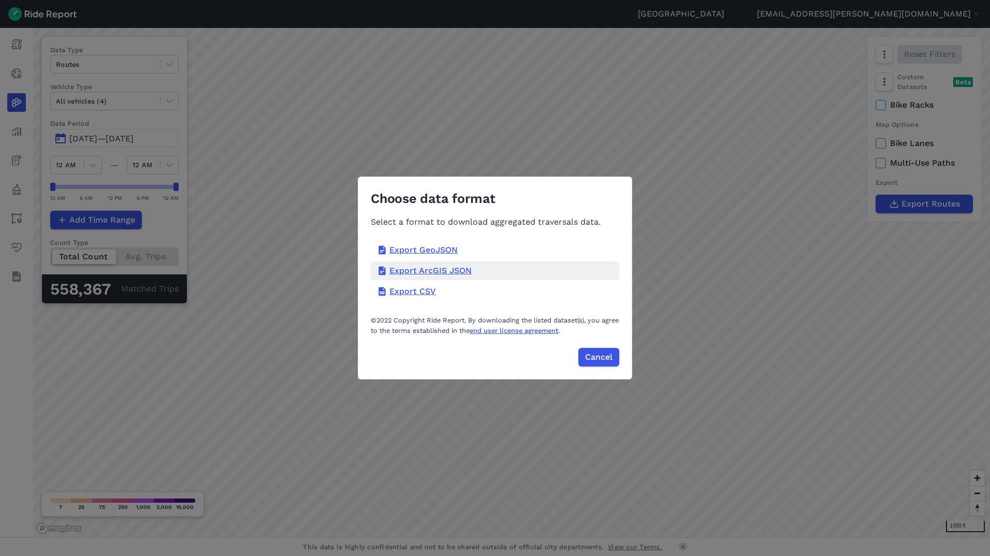
click at [411, 269] on div "Export ArcGIS JSON" at bounding box center [495, 271] width 249 height 19
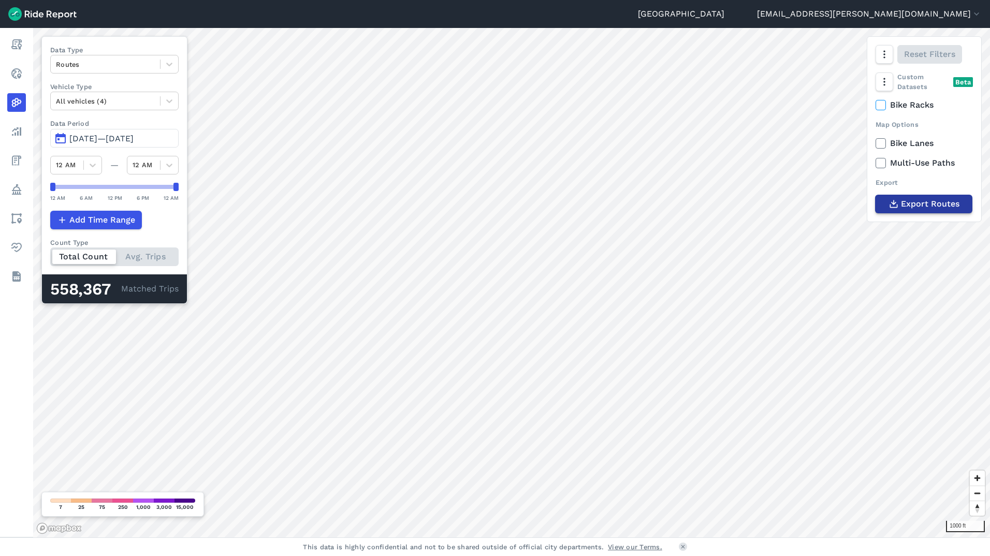
click at [944, 203] on span "Export Routes" at bounding box center [930, 204] width 59 height 12
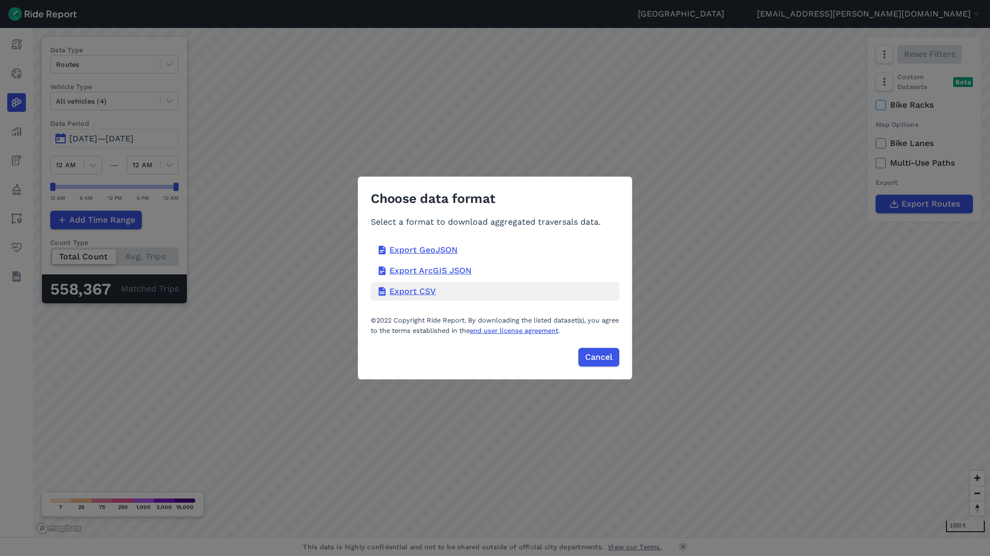
click at [428, 294] on div "Export CSV" at bounding box center [495, 291] width 249 height 19
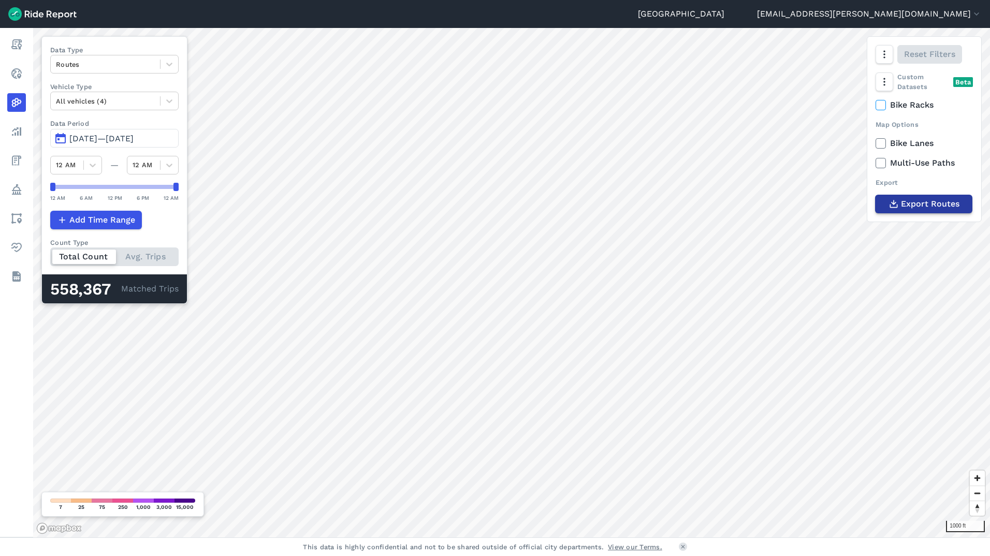
click at [927, 203] on span "Export Routes" at bounding box center [930, 204] width 59 height 12
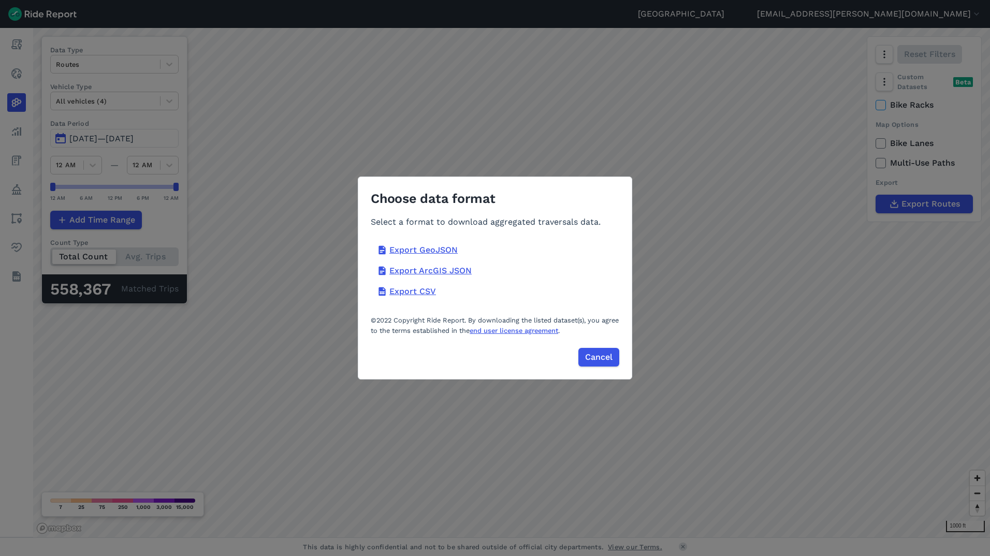
click at [283, 268] on div "Choose data format Select a format to download aggregated traversals data. Expo…" at bounding box center [495, 278] width 990 height 556
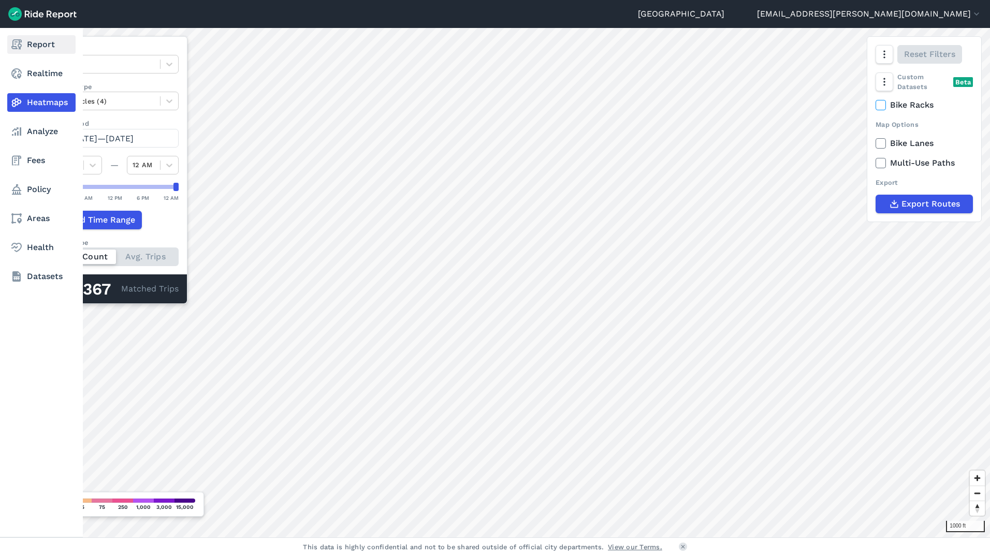
click at [21, 46] on use at bounding box center [16, 44] width 10 height 10
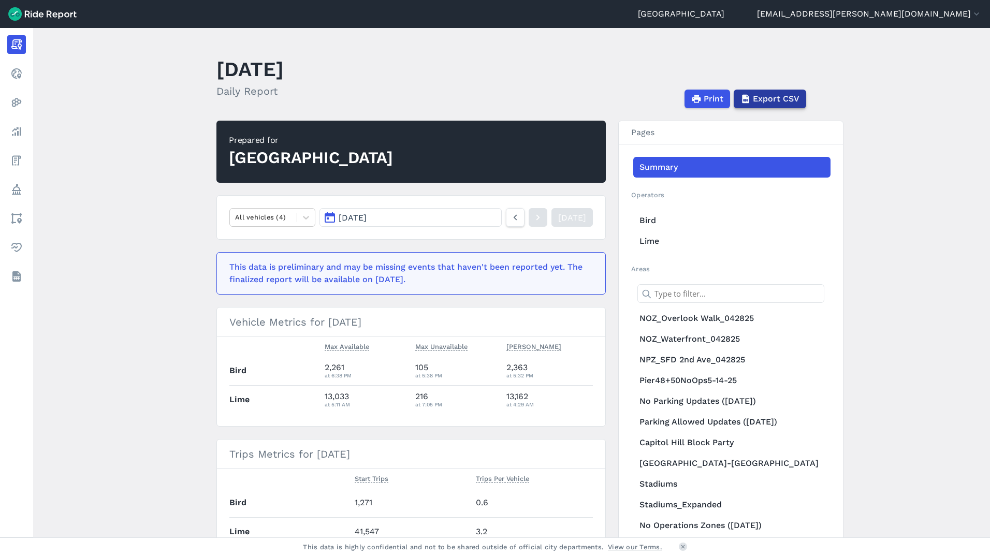
click at [757, 104] on span "Export CSV" at bounding box center [776, 99] width 47 height 12
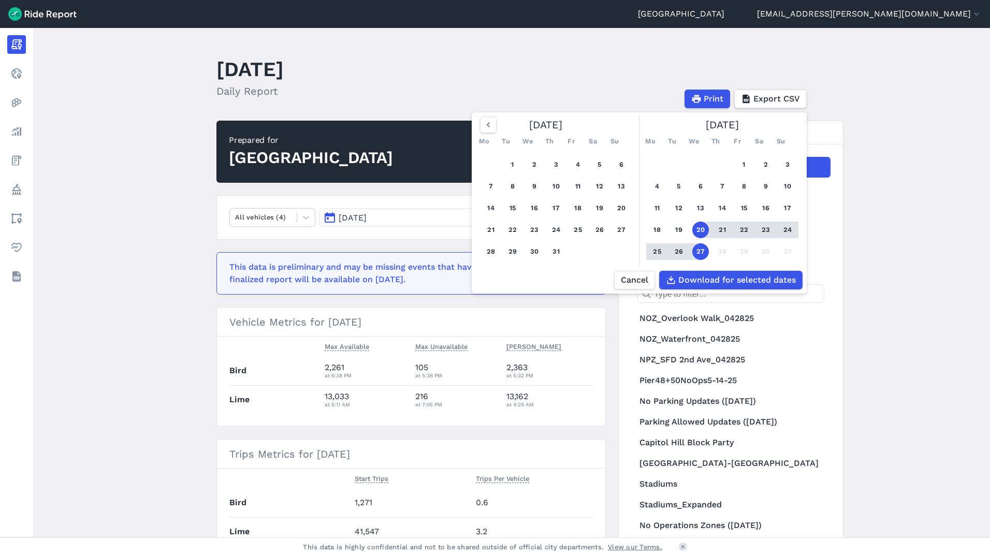
click at [608, 69] on header "[DATE] Daily Report Print Export CSV [DATE] Mo Tu We Th Fr Sa Su 1 2 3 4 5 6 7 …" at bounding box center [518, 80] width 603 height 55
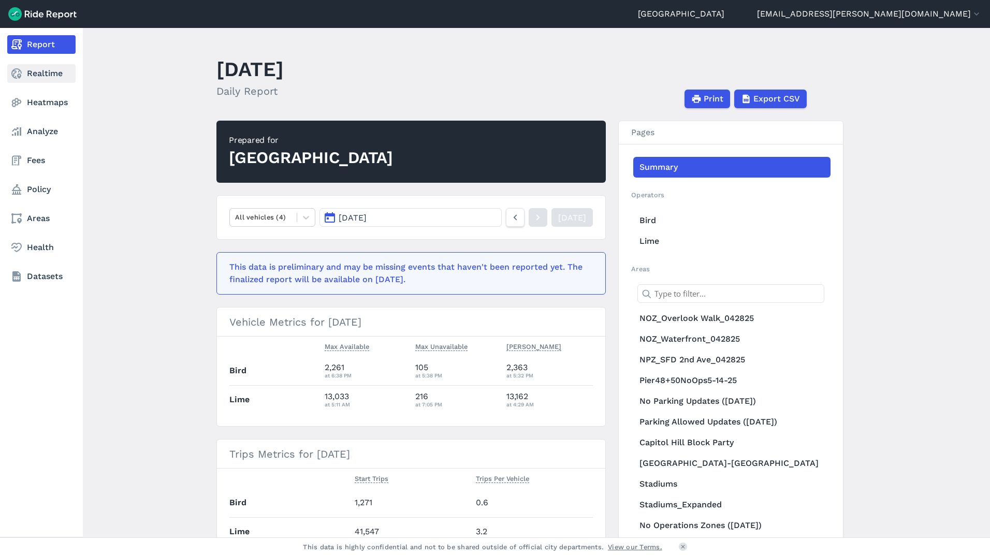
click at [26, 80] on link "Realtime" at bounding box center [41, 73] width 68 height 19
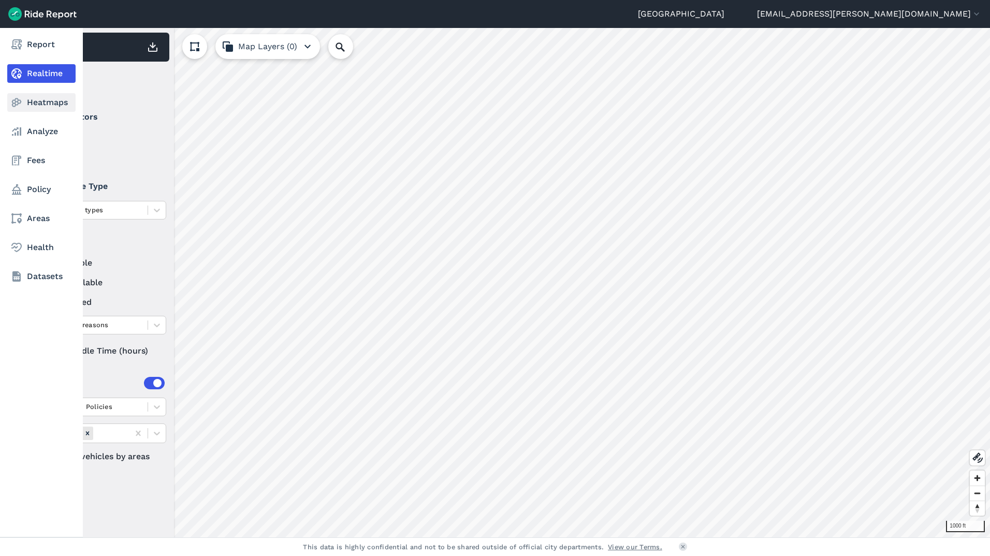
click at [18, 100] on use at bounding box center [17, 102] width 10 height 9
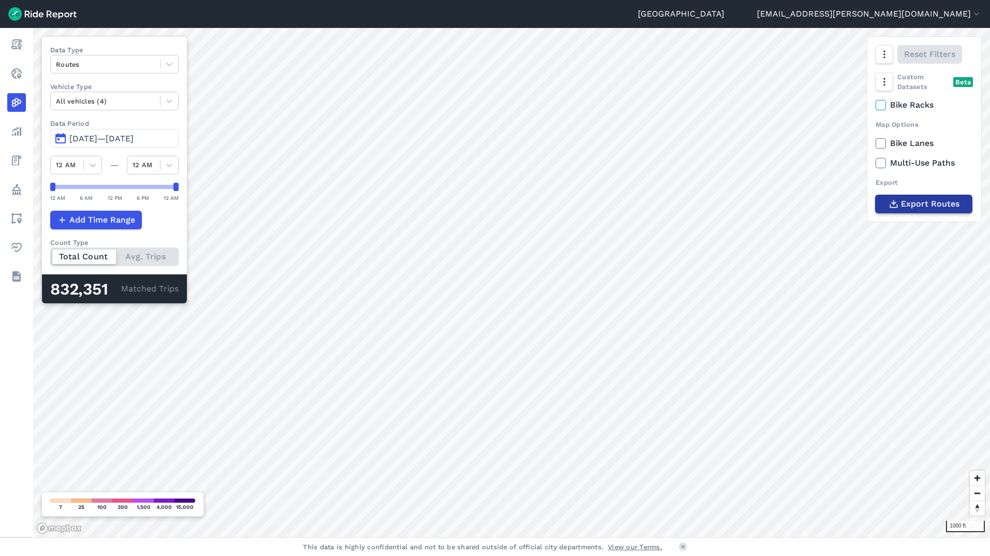
click at [930, 200] on span "Export Routes" at bounding box center [930, 204] width 59 height 12
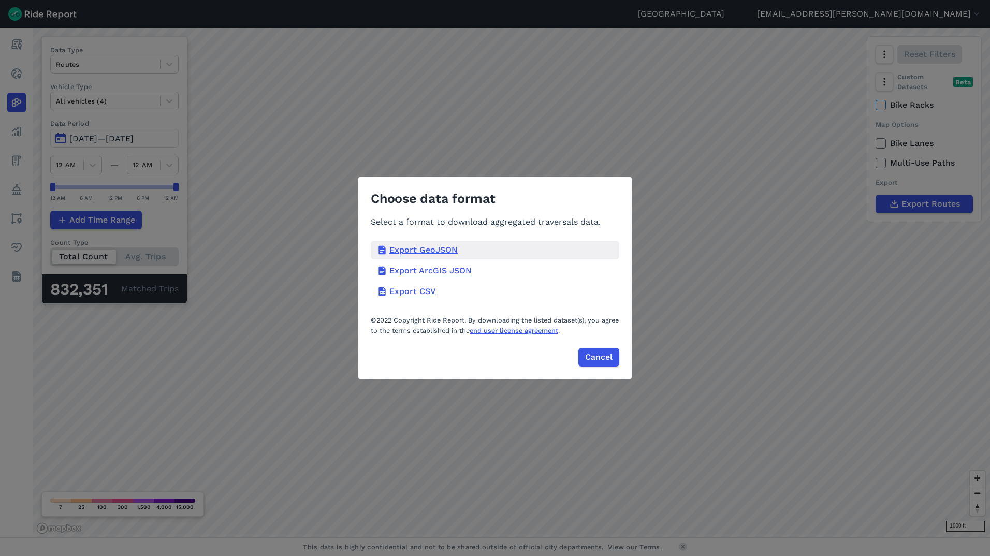
click at [431, 252] on div "Export GeoJSON" at bounding box center [495, 250] width 249 height 19
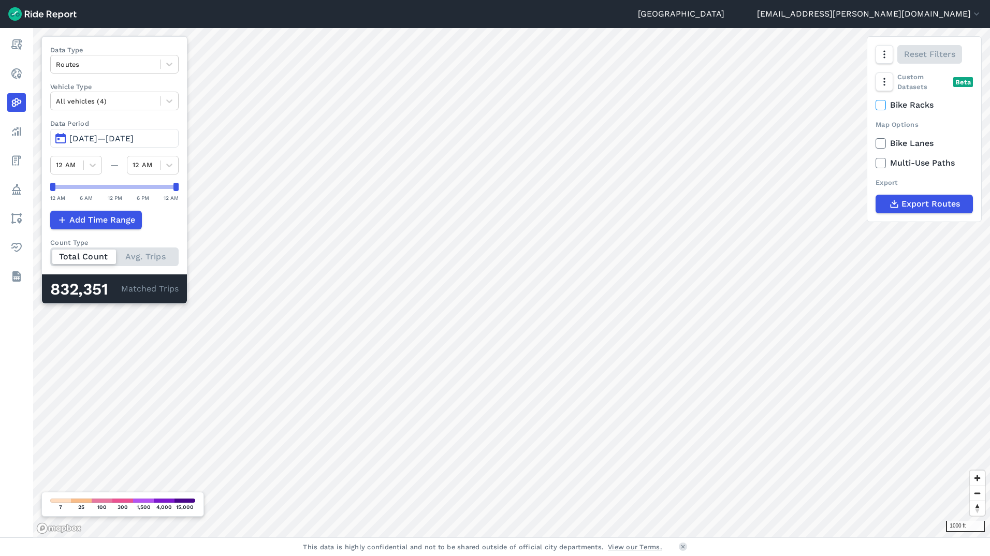
click at [97, 138] on span "[DATE]—[DATE]" at bounding box center [101, 139] width 64 height 10
